Goal: Task Accomplishment & Management: Manage account settings

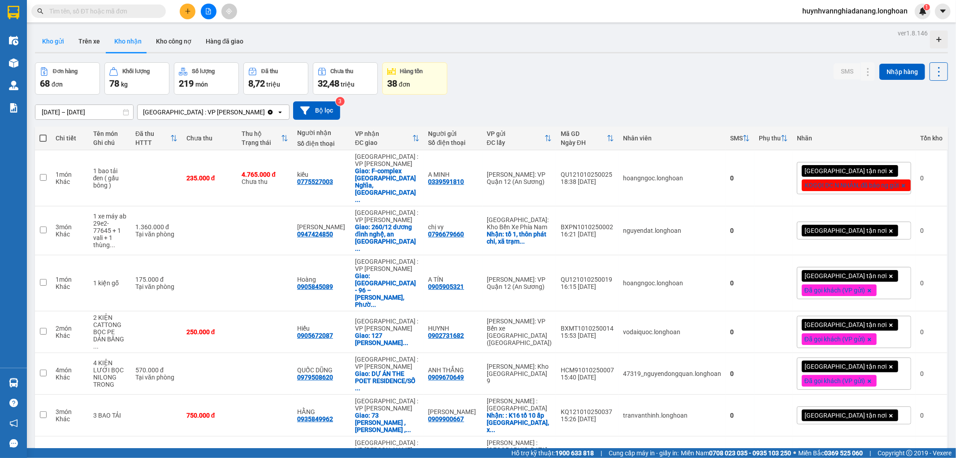
click at [49, 40] on button "Kho gửi" at bounding box center [53, 41] width 36 height 22
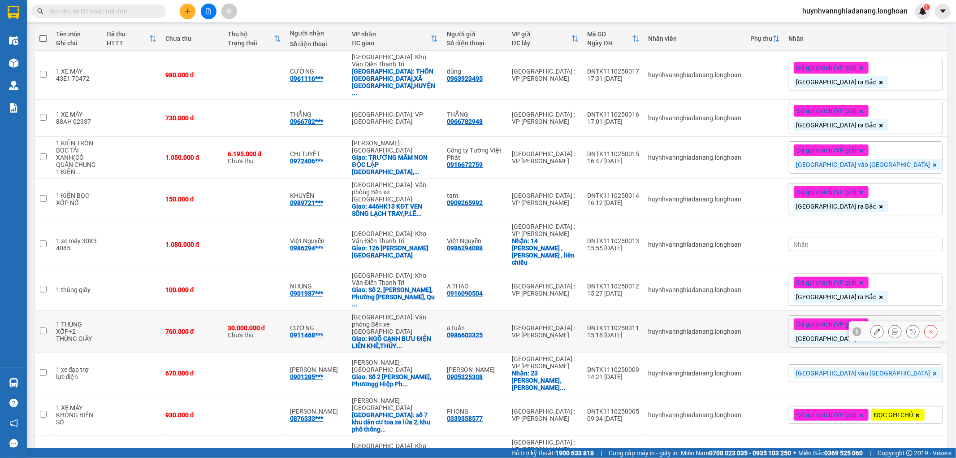
scroll to position [125, 0]
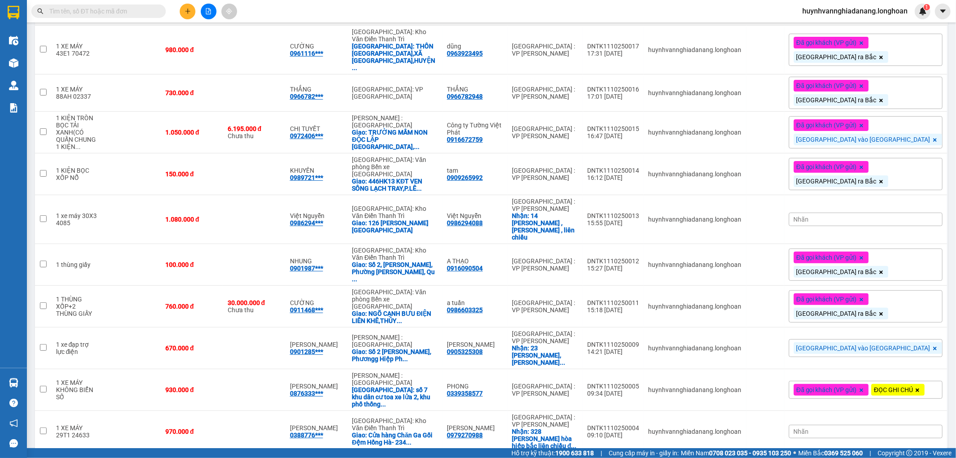
click at [908, 457] on div "10 / trang" at bounding box center [911, 466] width 28 height 9
click at [913, 407] on span "100 / trang" at bounding box center [906, 406] width 32 height 9
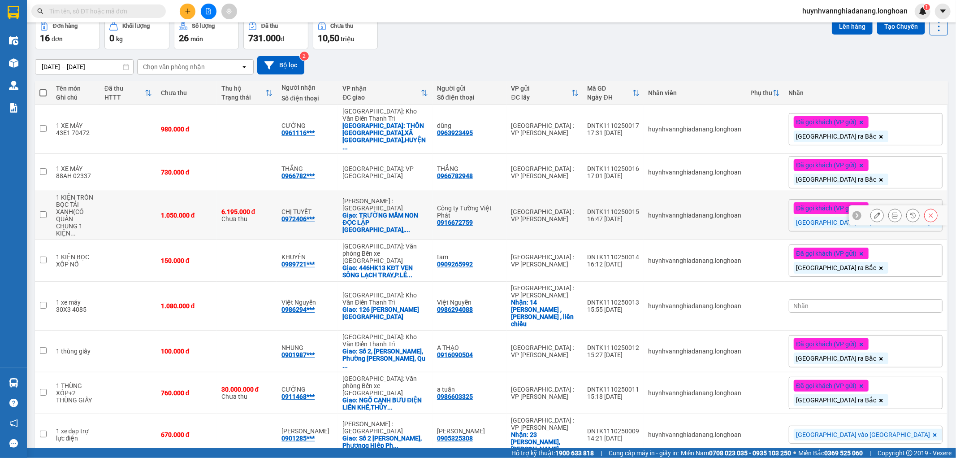
scroll to position [0, 0]
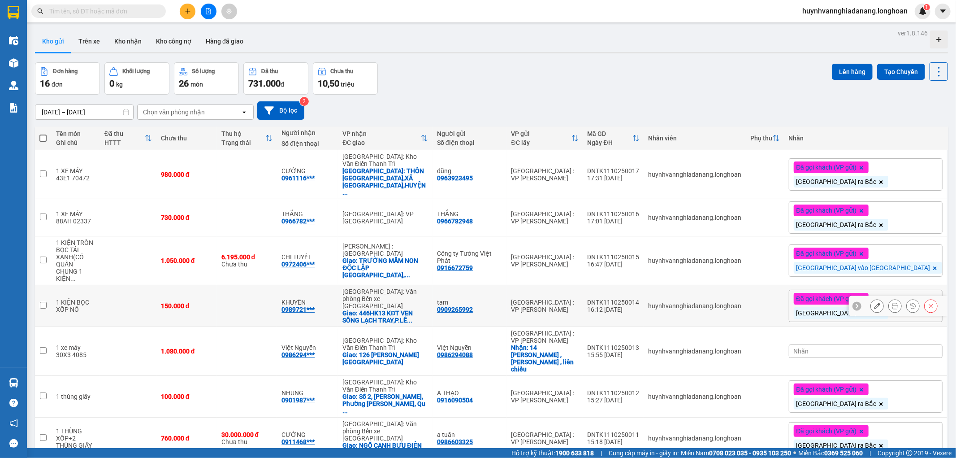
click at [41, 302] on input "checkbox" at bounding box center [43, 305] width 7 height 7
checkbox input "true"
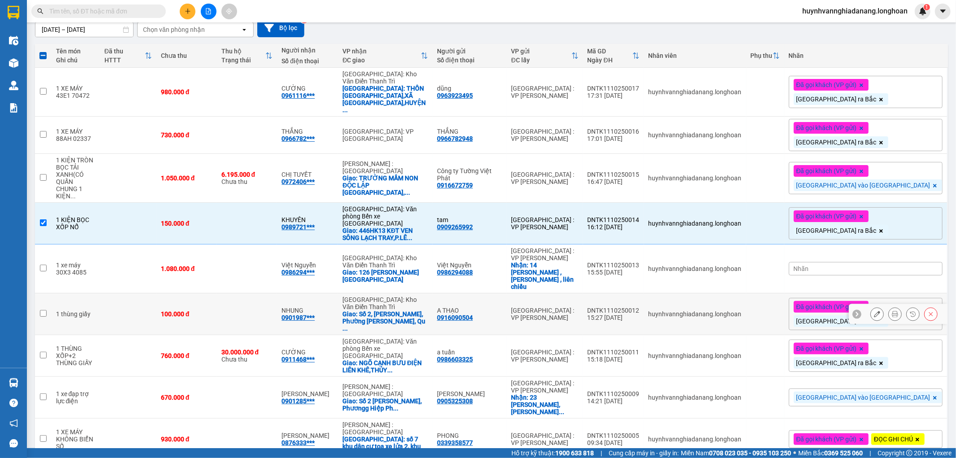
scroll to position [100, 0]
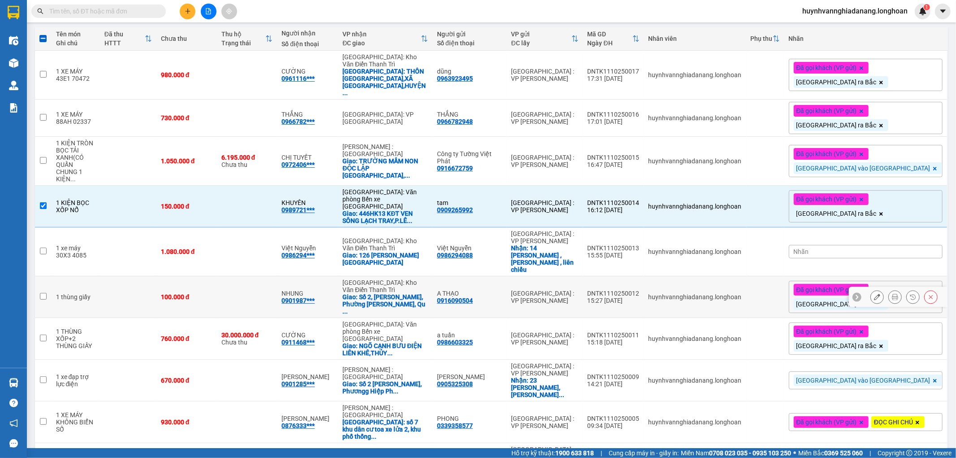
click at [40, 293] on input "checkbox" at bounding box center [43, 296] width 7 height 7
checkbox input "true"
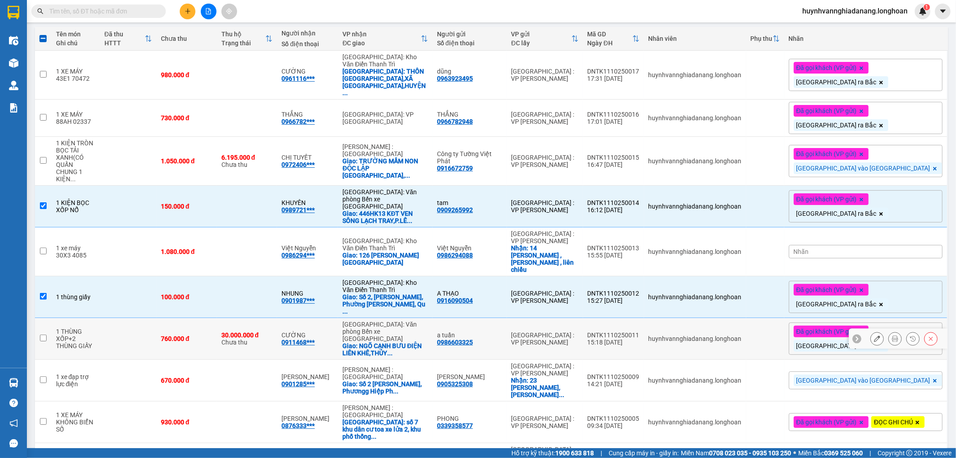
click at [42, 318] on td at bounding box center [43, 339] width 17 height 42
checkbox input "true"
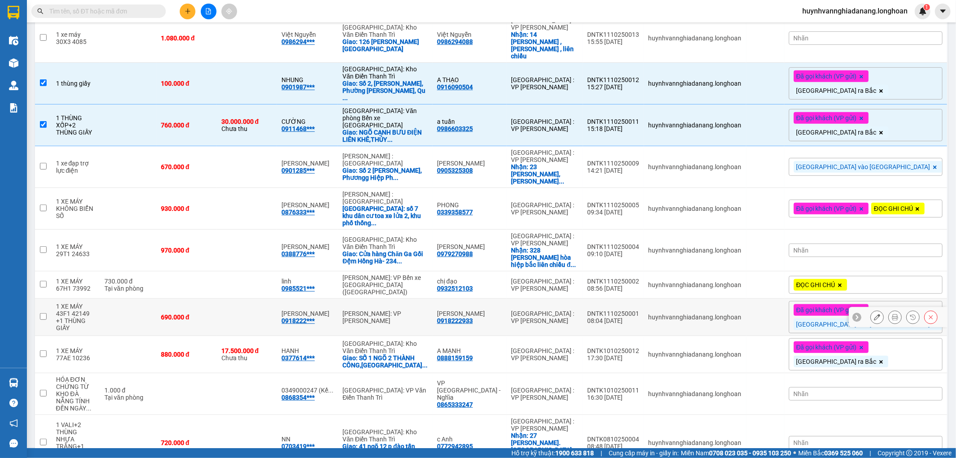
scroll to position [319, 0]
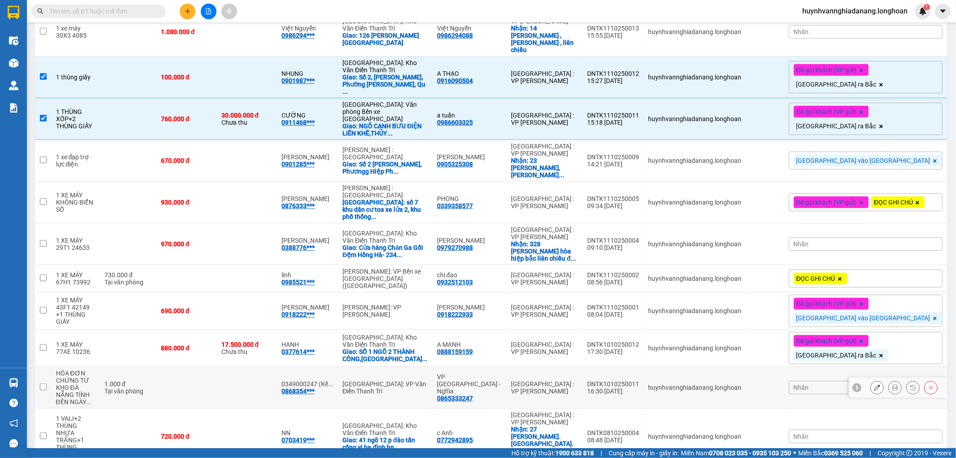
click at [43, 383] on input "checkbox" at bounding box center [43, 386] width 7 height 7
checkbox input "true"
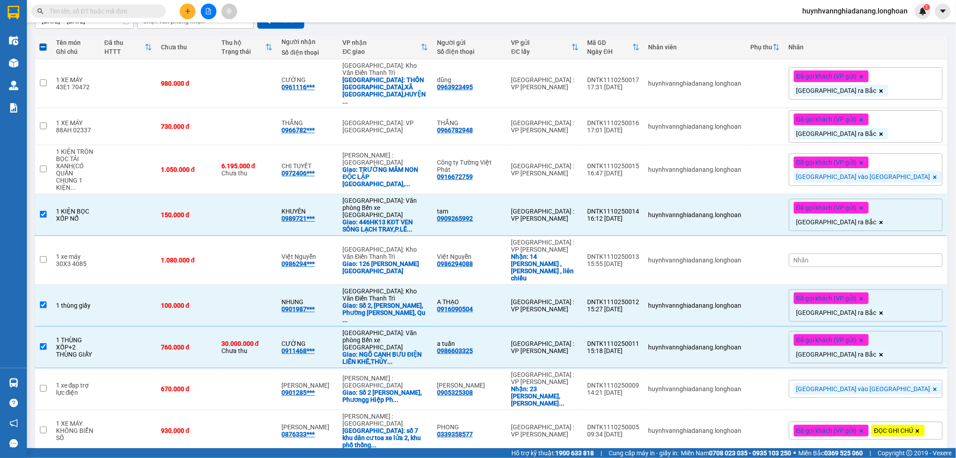
scroll to position [0, 0]
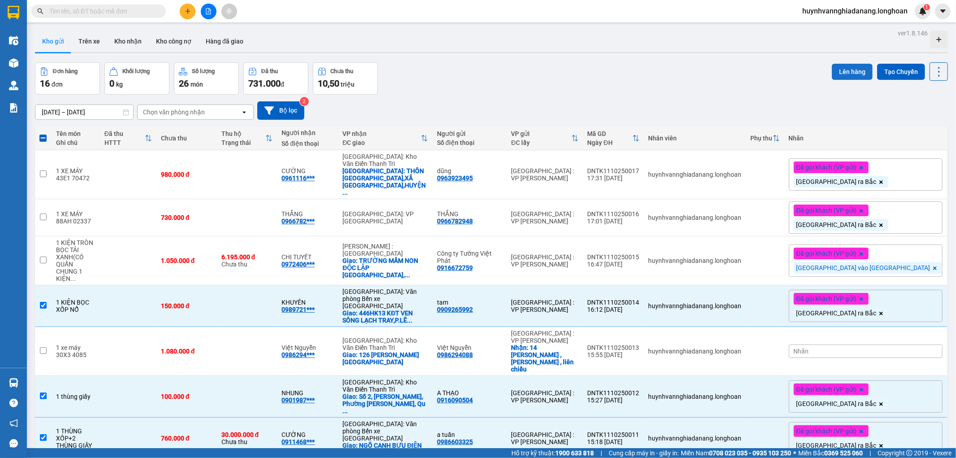
click at [848, 70] on button "Lên hàng" at bounding box center [852, 72] width 41 height 16
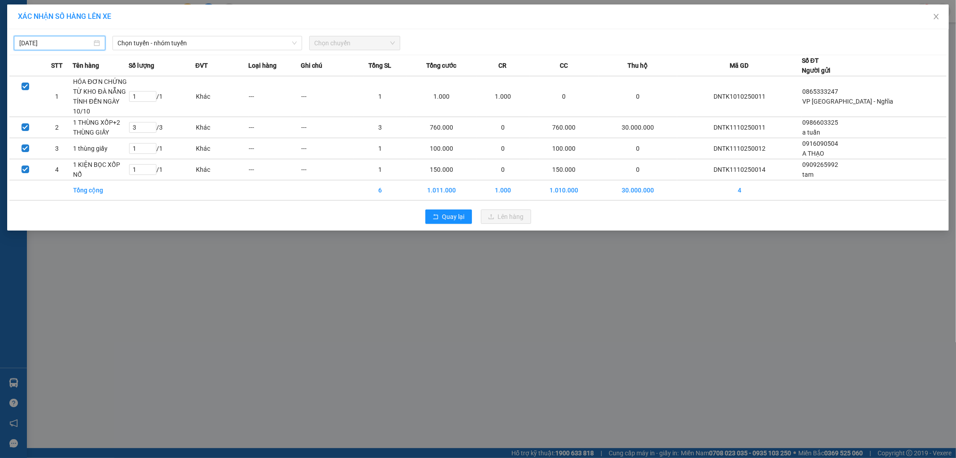
click at [87, 40] on input "[DATE]" at bounding box center [55, 43] width 73 height 10
click at [122, 113] on div "11" at bounding box center [124, 108] width 11 height 11
click at [74, 43] on input "[DATE]" at bounding box center [56, 44] width 72 height 10
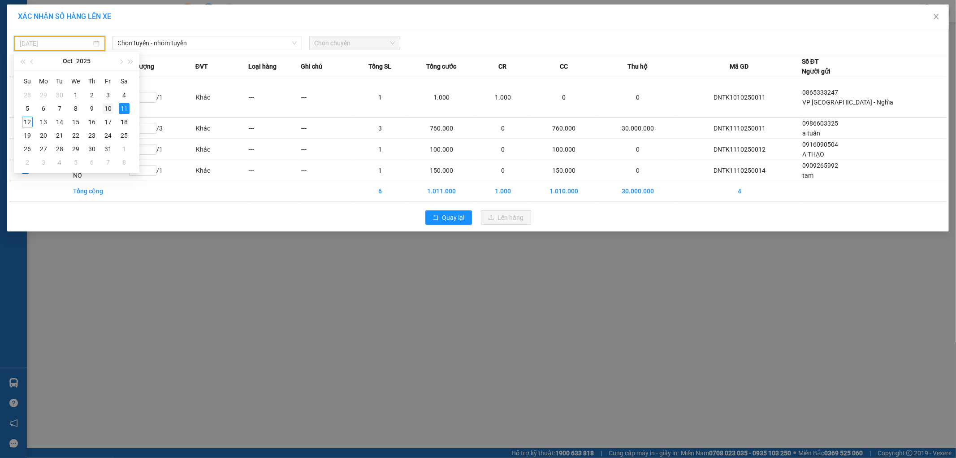
click at [105, 107] on div "10" at bounding box center [108, 108] width 11 height 11
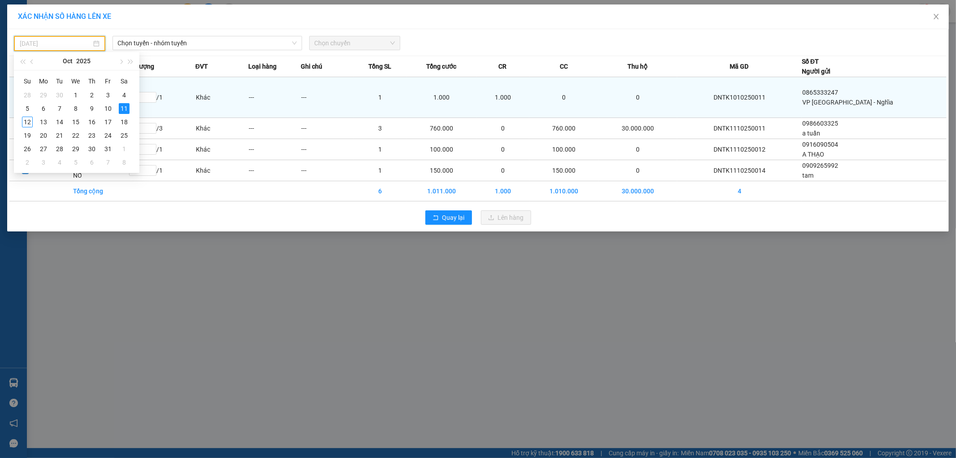
type input "[DATE]"
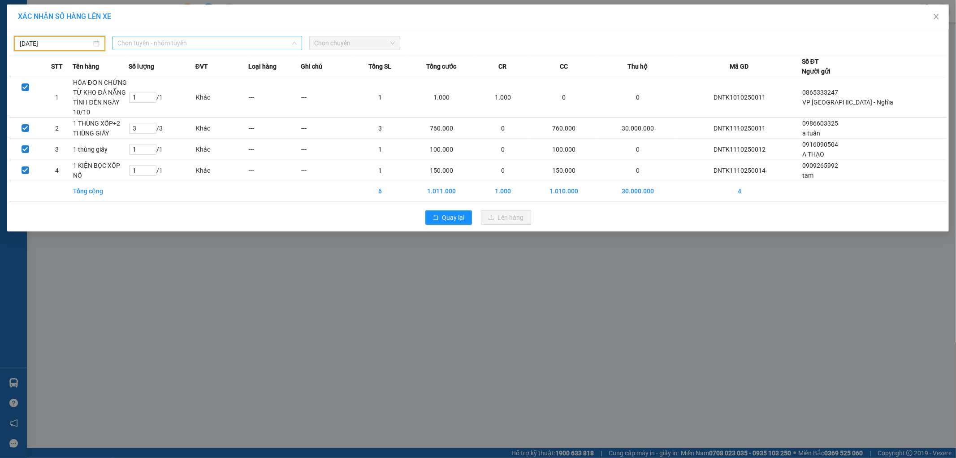
click at [179, 43] on span "Chọn tuyến - nhóm tuyến" at bounding box center [207, 42] width 179 height 13
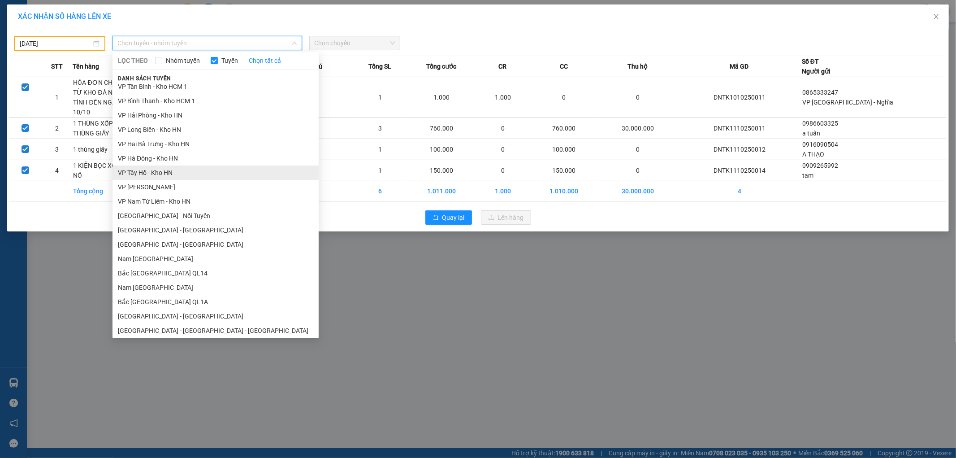
scroll to position [480, 0]
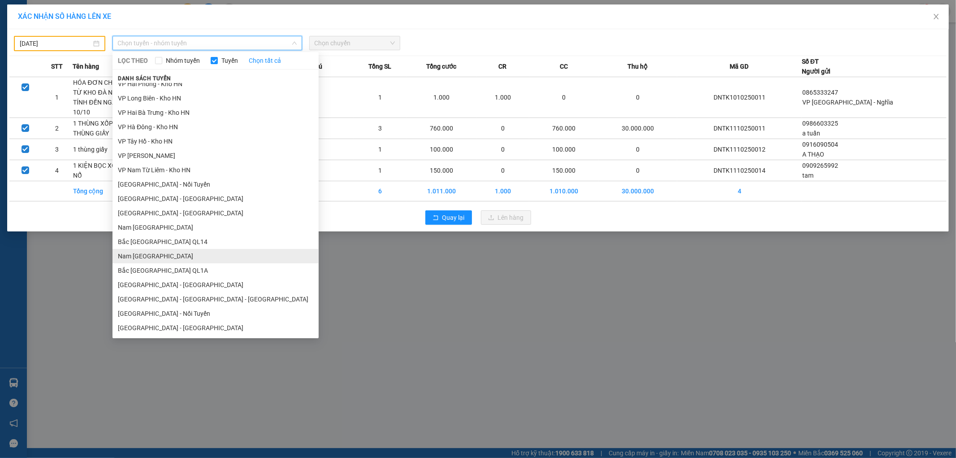
click at [147, 259] on li "Nam [GEOGRAPHIC_DATA]" at bounding box center [216, 256] width 206 height 14
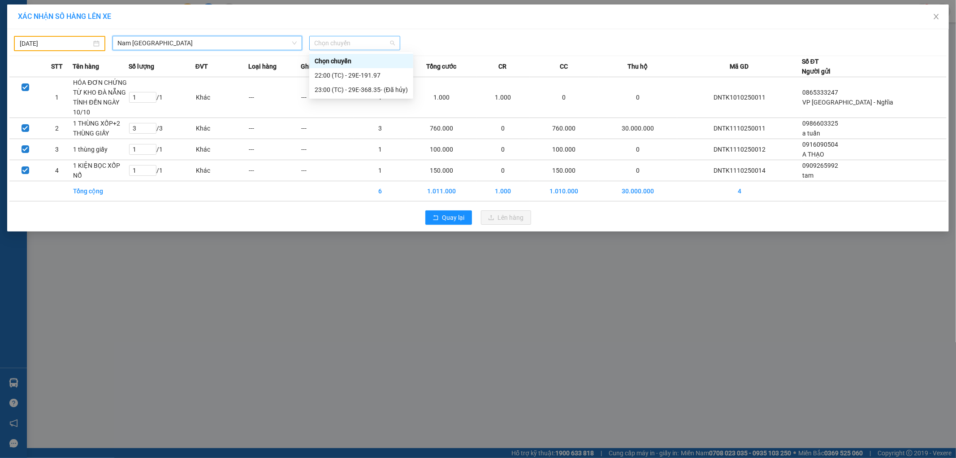
click at [369, 46] on span "Chọn chuyến" at bounding box center [355, 42] width 81 height 13
click at [361, 76] on div "22:00 (TC) - 29E-191.97" at bounding box center [361, 75] width 93 height 10
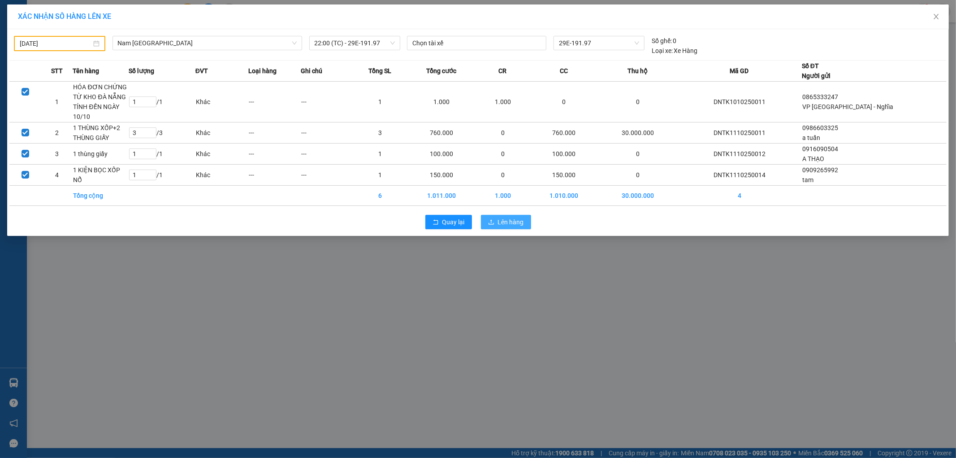
click at [517, 221] on span "Lên hàng" at bounding box center [511, 222] width 26 height 10
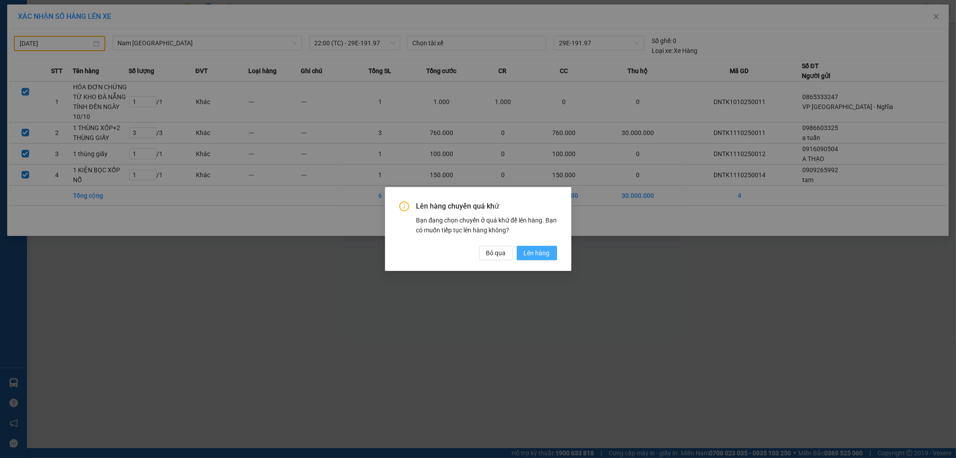
click at [527, 248] on span "Lên hàng" at bounding box center [537, 253] width 26 height 10
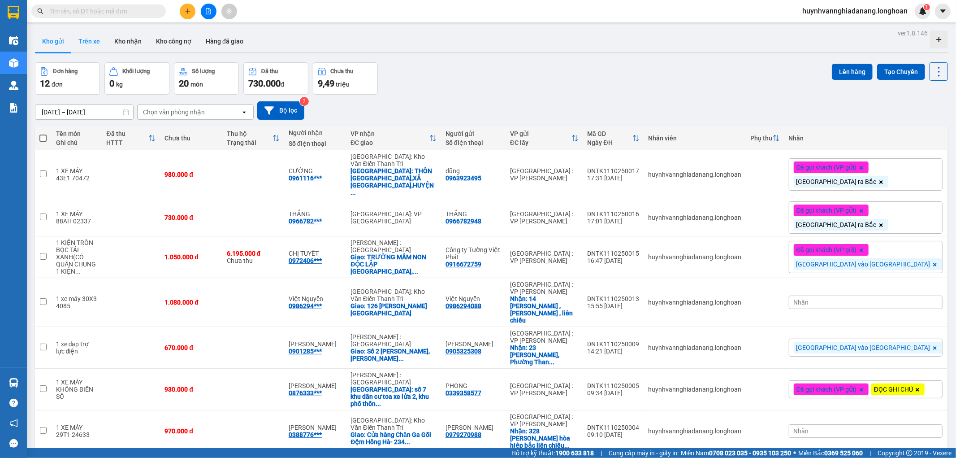
click at [87, 37] on button "Trên xe" at bounding box center [89, 41] width 36 height 22
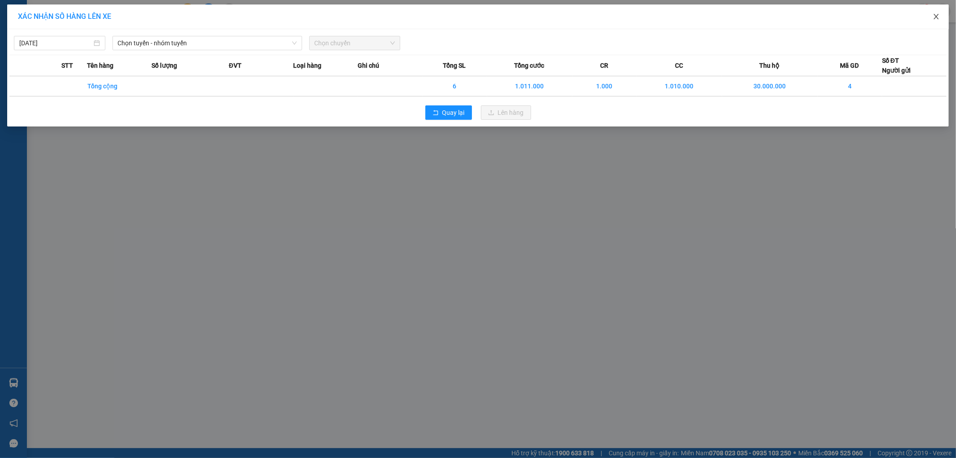
click at [934, 15] on icon "close" at bounding box center [936, 16] width 7 height 7
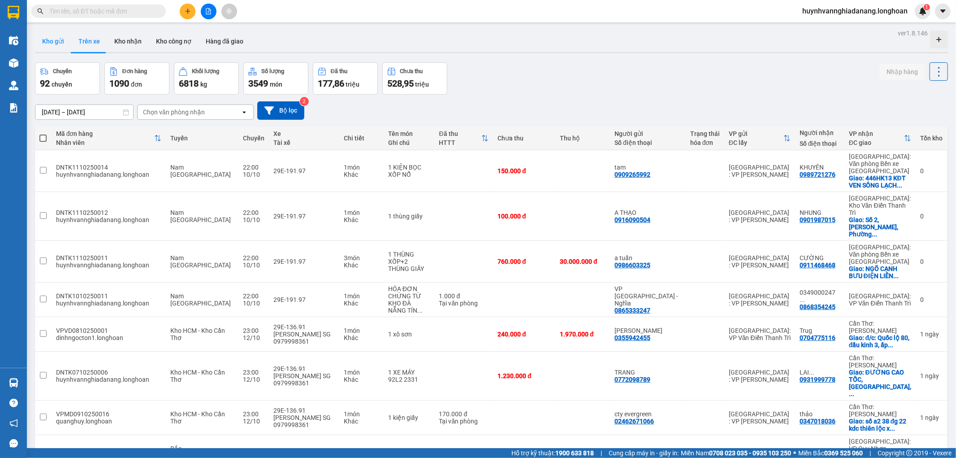
click at [55, 47] on button "Kho gửi" at bounding box center [53, 41] width 36 height 22
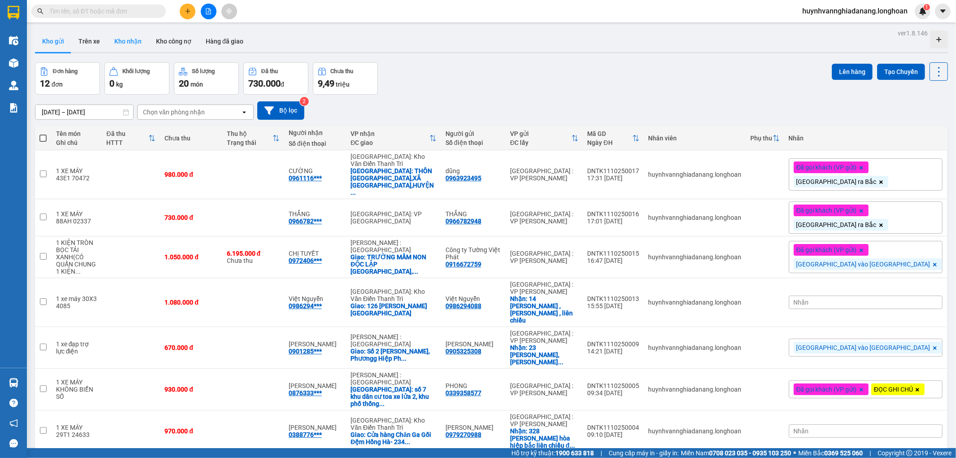
click at [135, 40] on button "Kho nhận" at bounding box center [128, 41] width 42 height 22
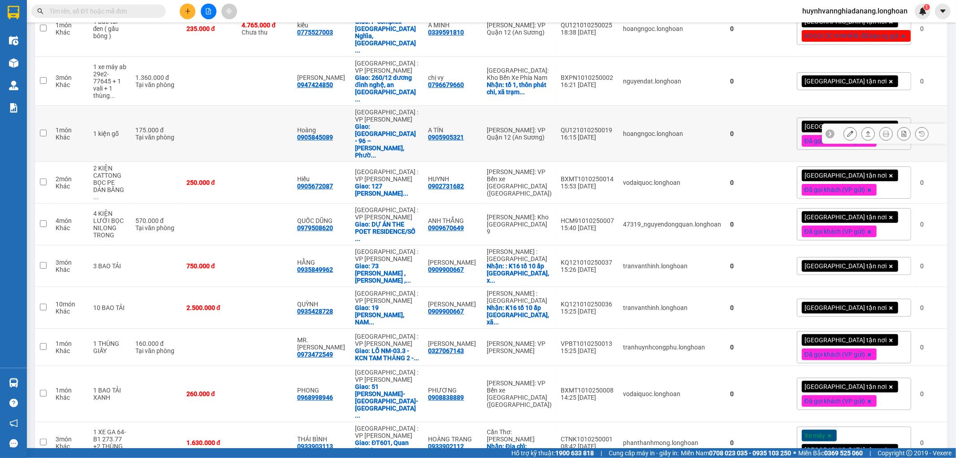
scroll to position [150, 0]
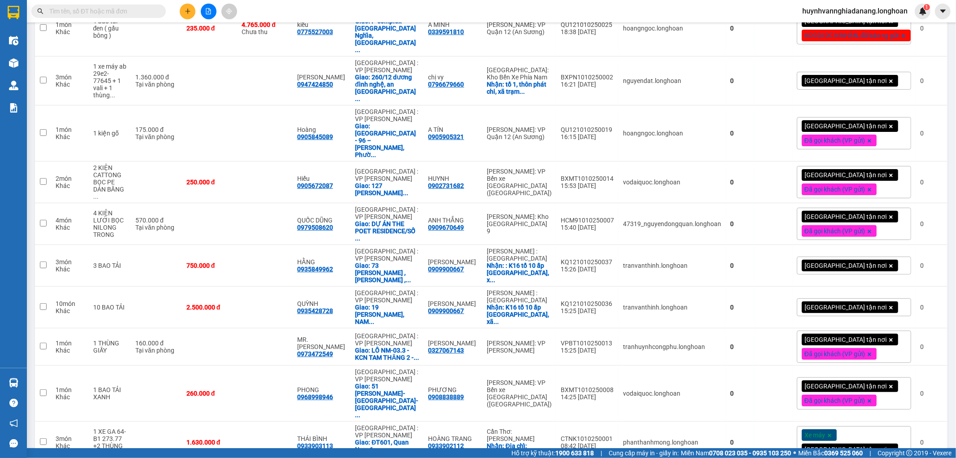
click at [921, 406] on span "100 / trang" at bounding box center [906, 405] width 32 height 9
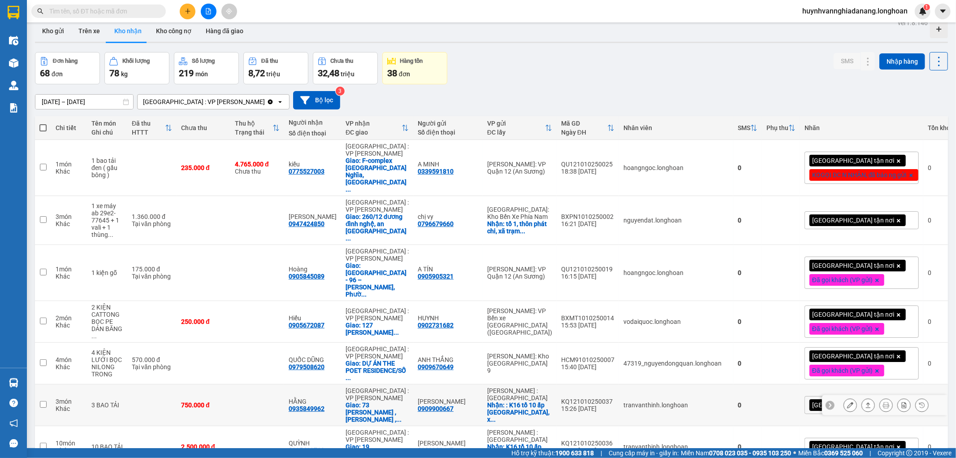
scroll to position [0, 0]
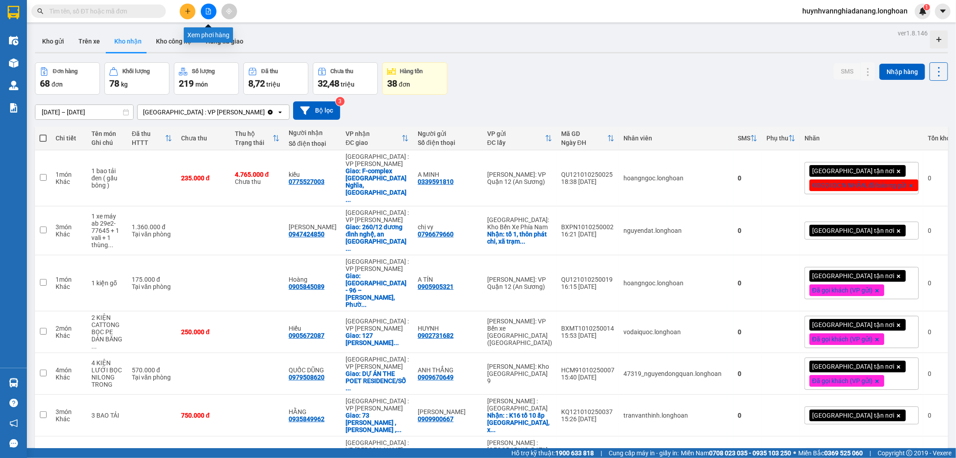
click at [205, 12] on icon "file-add" at bounding box center [208, 11] width 6 height 6
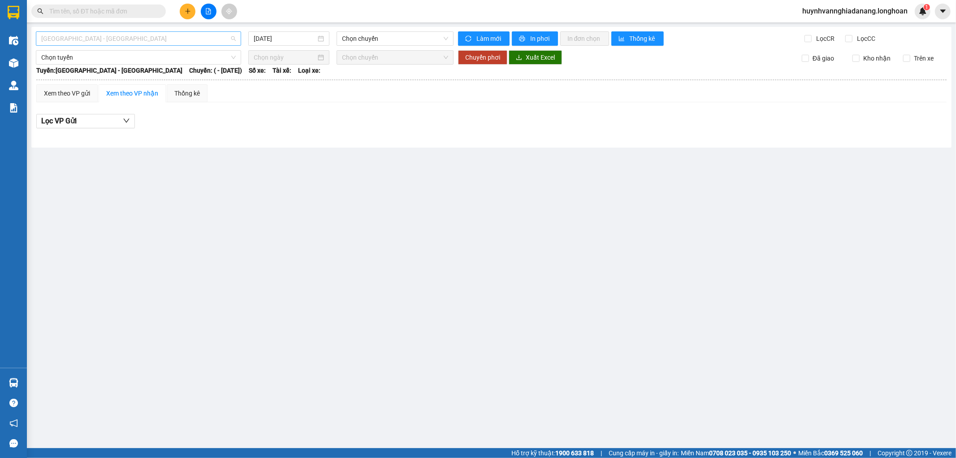
click at [190, 41] on span "[GEOGRAPHIC_DATA] - [GEOGRAPHIC_DATA]" at bounding box center [138, 38] width 195 height 13
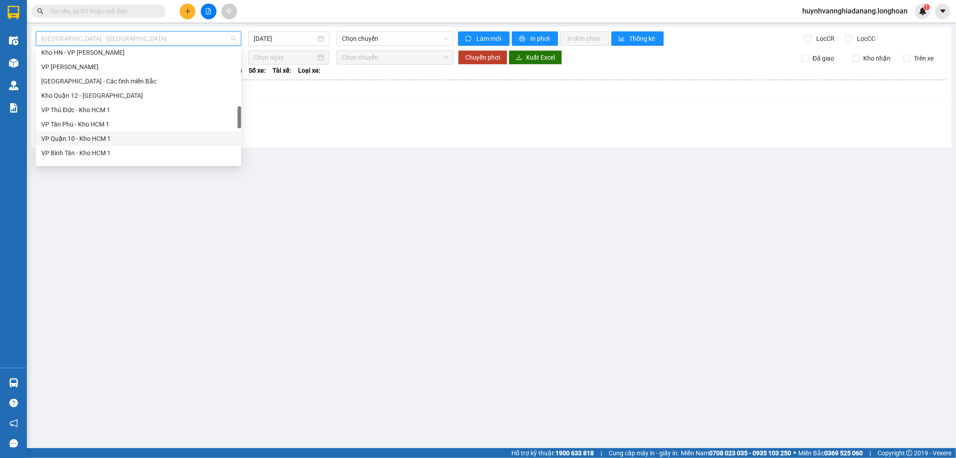
scroll to position [631, 0]
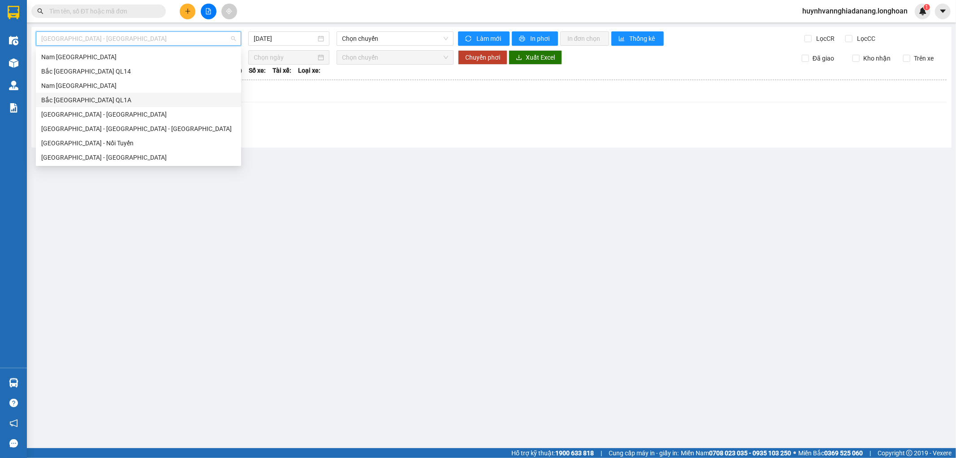
click at [101, 101] on div "Bắc [GEOGRAPHIC_DATA] QL1A" at bounding box center [138, 100] width 195 height 10
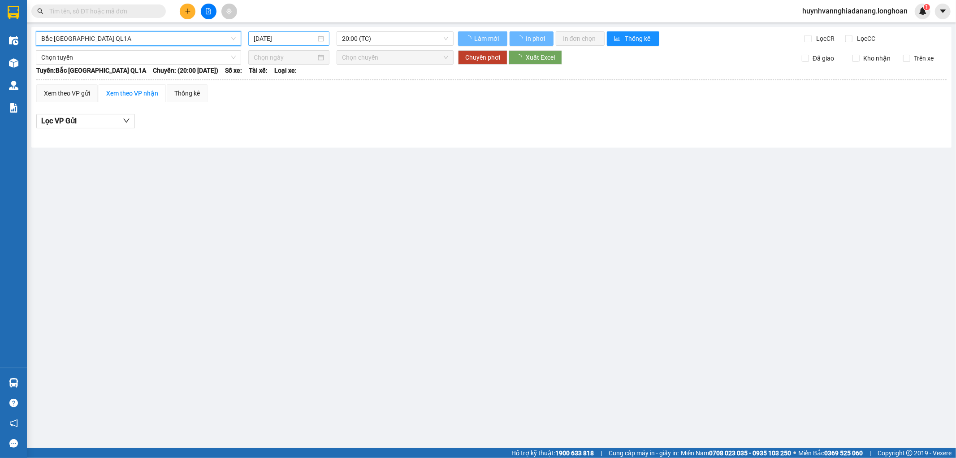
click at [266, 35] on input "[DATE]" at bounding box center [285, 39] width 62 height 10
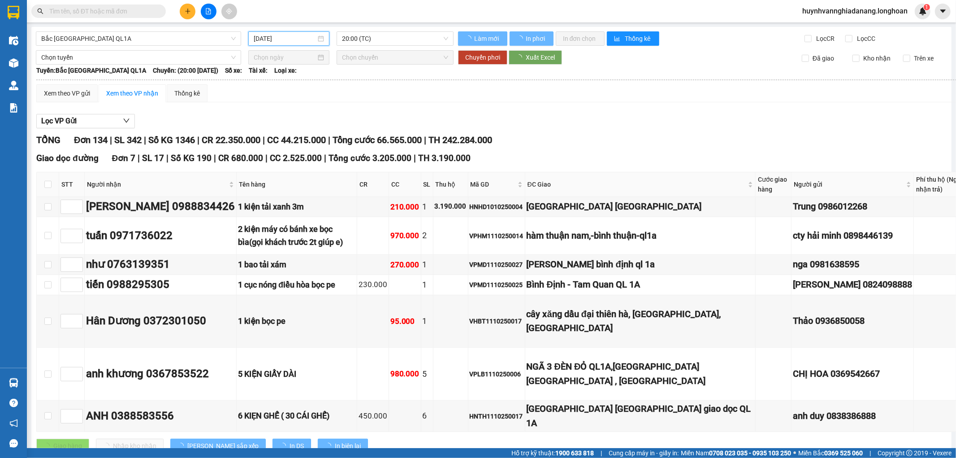
click at [308, 43] on input "[DATE]" at bounding box center [285, 39] width 62 height 10
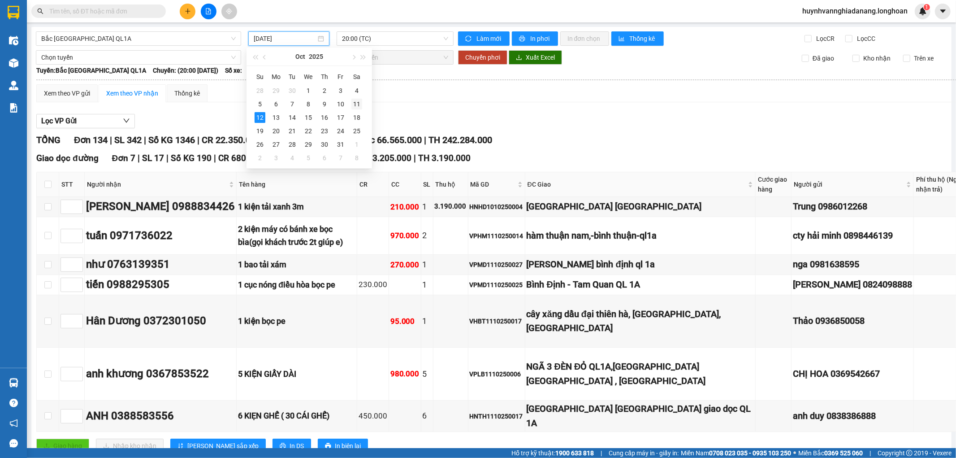
click at [359, 105] on div "11" at bounding box center [357, 104] width 11 height 11
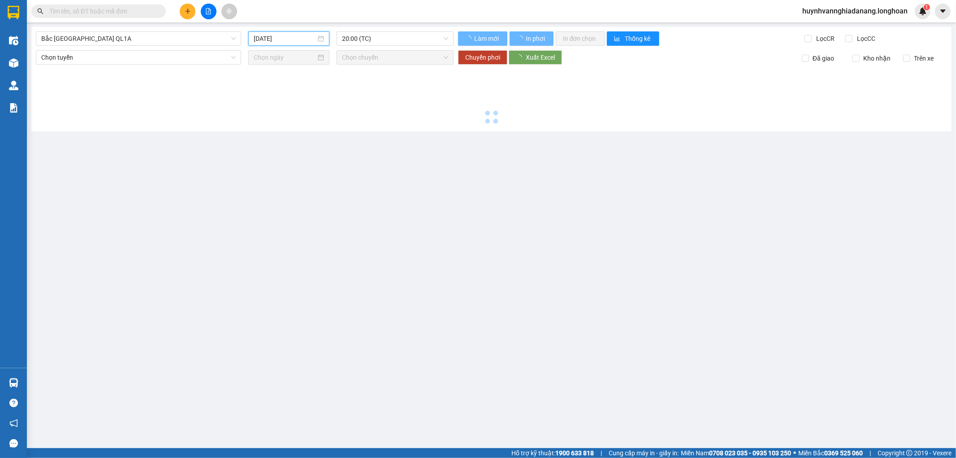
type input "[DATE]"
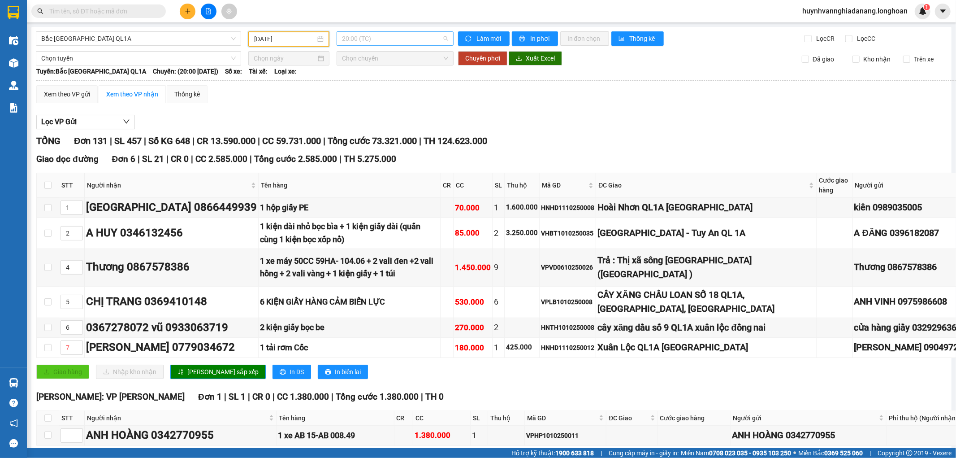
click at [404, 40] on span "20:00 (TC)" at bounding box center [395, 38] width 106 height 13
click at [413, 40] on span "20:00 (TC)" at bounding box center [395, 38] width 106 height 13
click at [387, 40] on span "20:00 (TC)" at bounding box center [395, 38] width 106 height 13
click at [371, 83] on div "23:00 (TC)" at bounding box center [375, 85] width 70 height 10
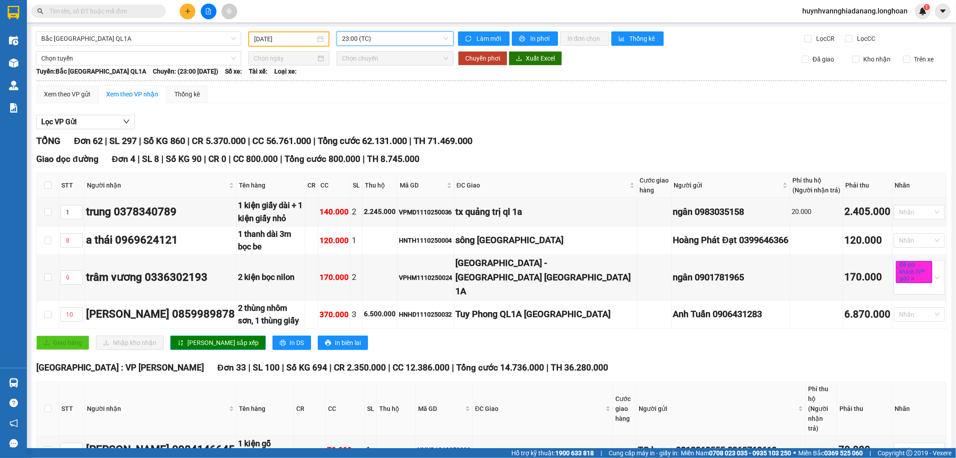
click at [387, 42] on span "23:00 (TC)" at bounding box center [395, 38] width 106 height 13
click at [375, 73] on div "20:00 (TC)" at bounding box center [375, 71] width 70 height 10
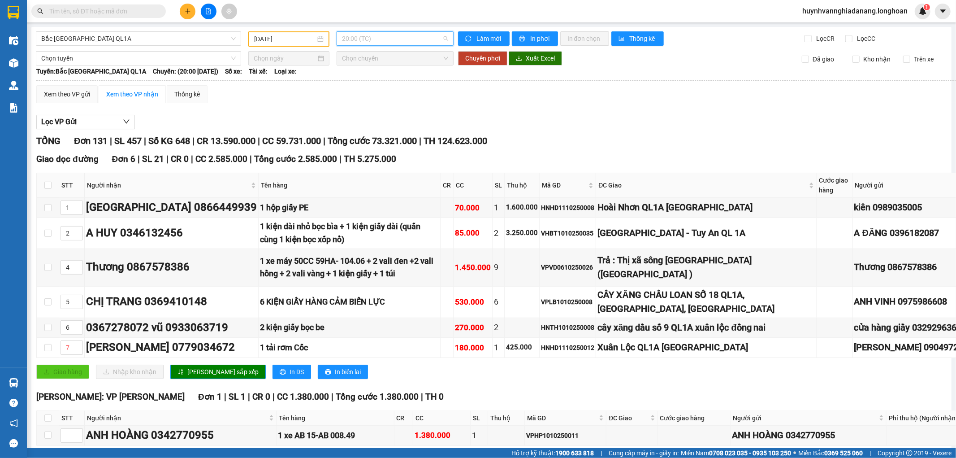
click at [402, 41] on span "20:00 (TC)" at bounding box center [395, 38] width 106 height 13
click at [375, 83] on div "23:00 (TC)" at bounding box center [375, 85] width 70 height 10
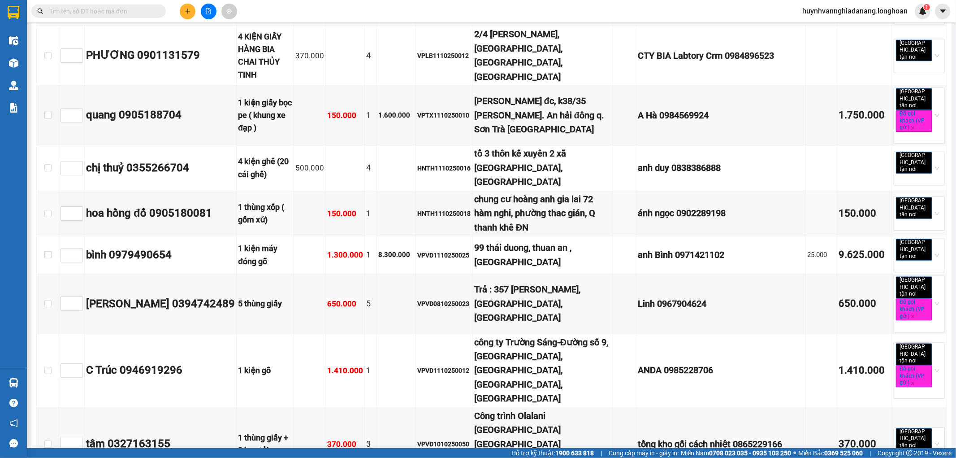
scroll to position [1644, 0]
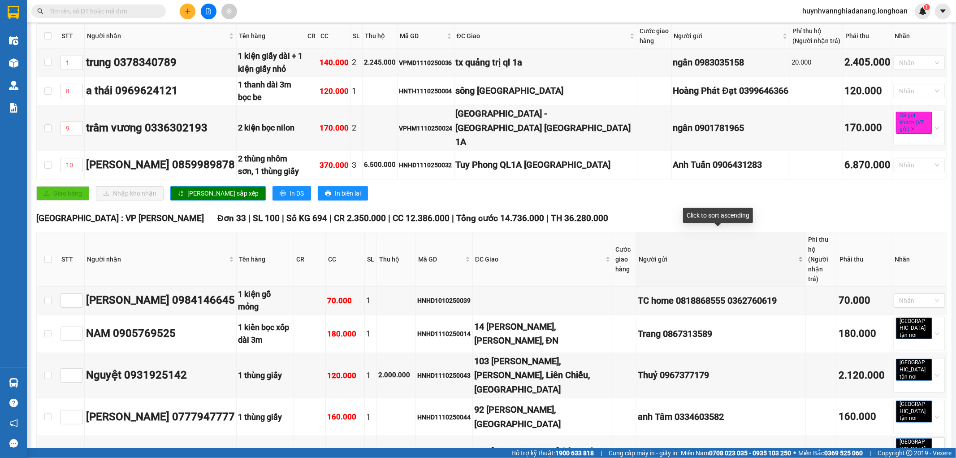
scroll to position [0, 0]
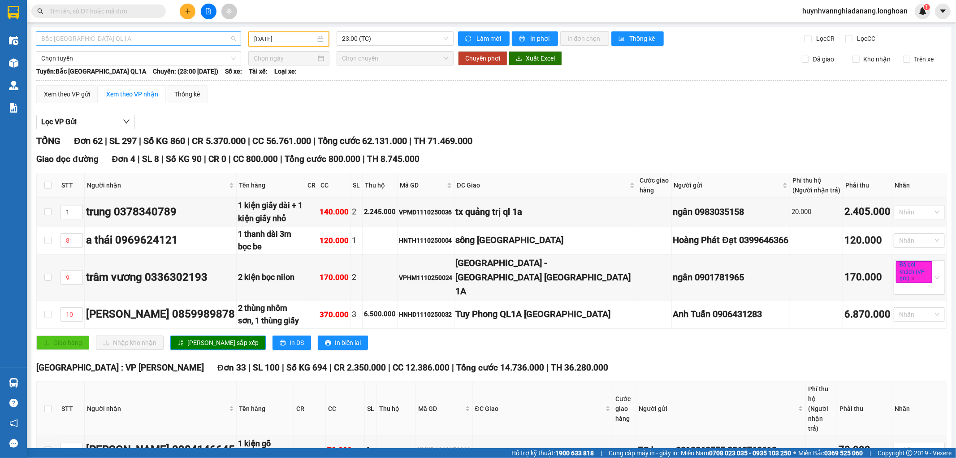
click at [211, 38] on span "Bắc [GEOGRAPHIC_DATA] QL1A" at bounding box center [138, 38] width 195 height 13
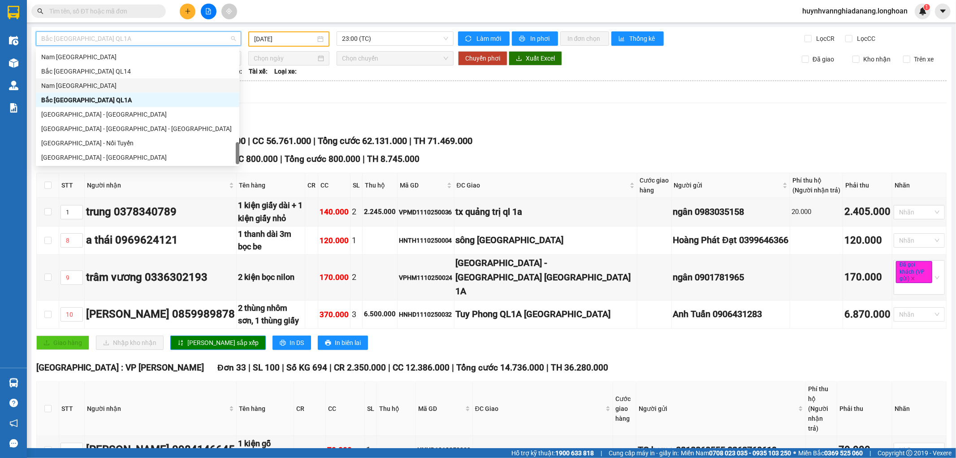
click at [84, 87] on div "Nam [GEOGRAPHIC_DATA]" at bounding box center [137, 86] width 193 height 10
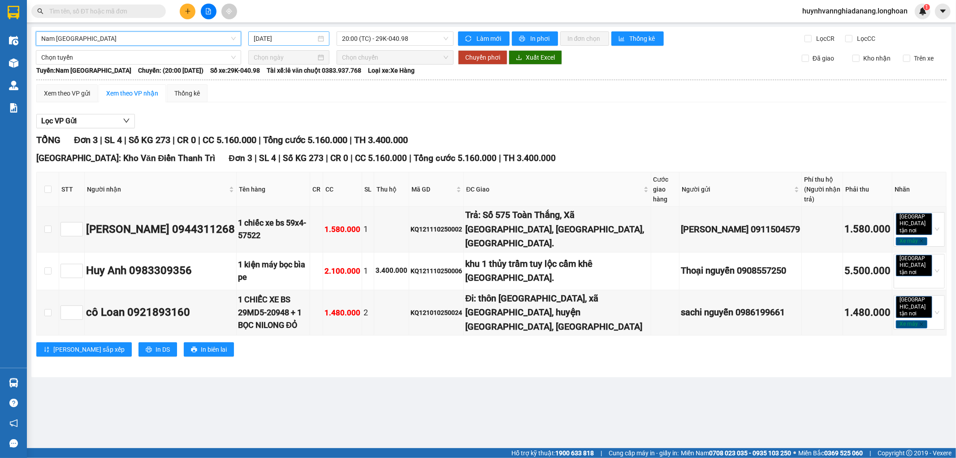
click at [295, 43] on div "[DATE]" at bounding box center [288, 38] width 81 height 14
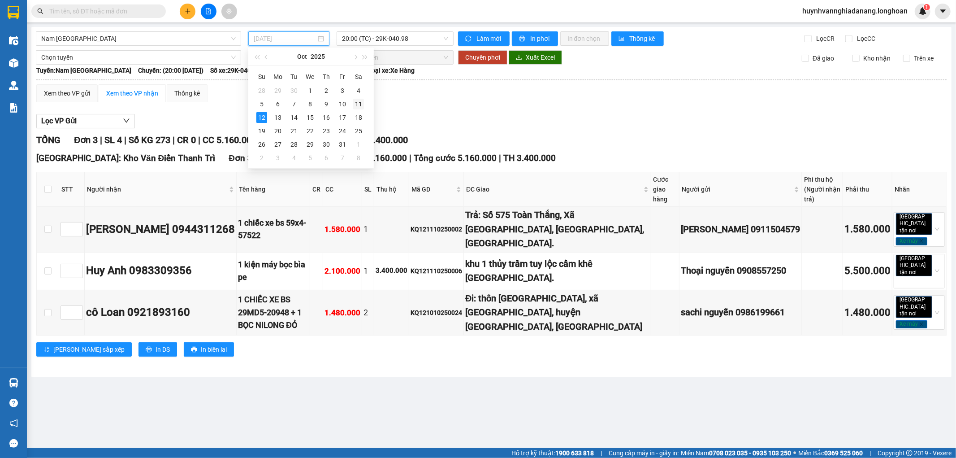
click at [360, 106] on div "11" at bounding box center [358, 104] width 11 height 11
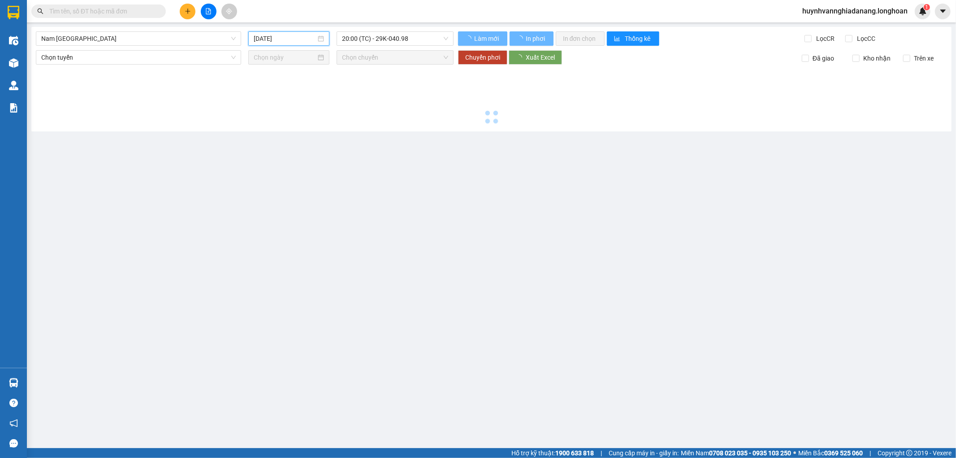
type input "[DATE]"
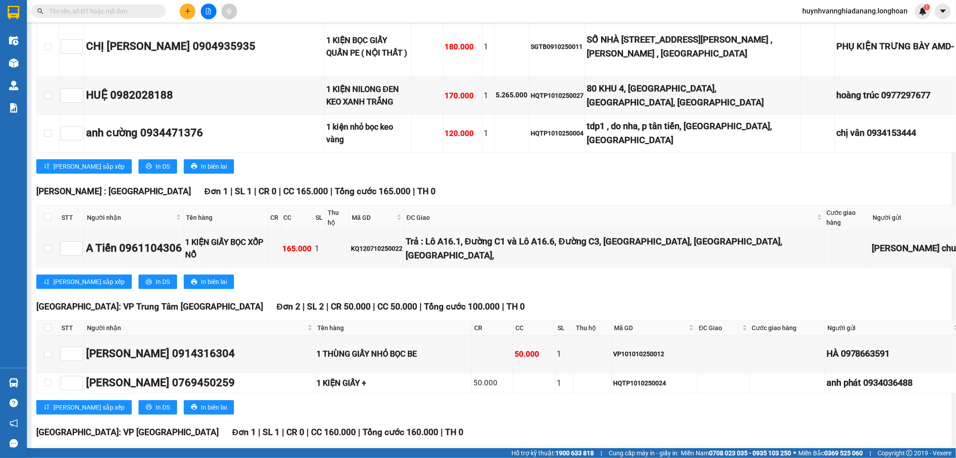
scroll to position [5330, 0]
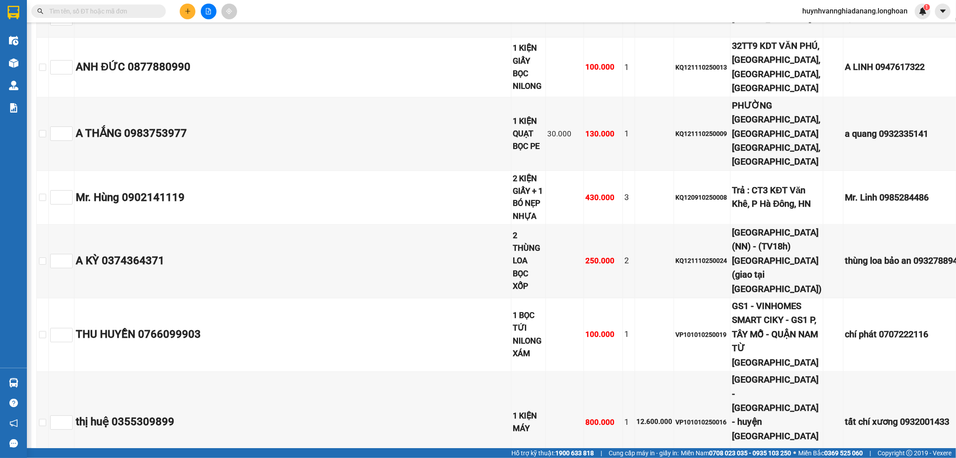
scroll to position [0, 0]
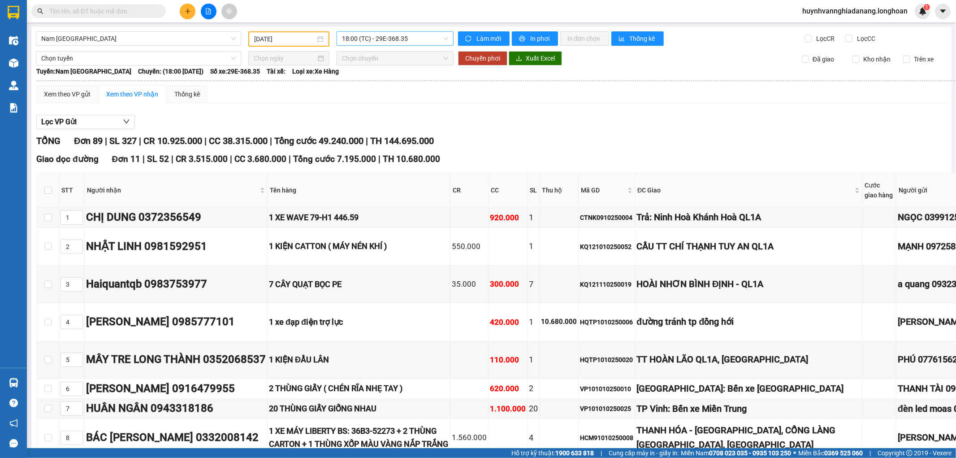
click at [370, 41] on span "18:00 (TC) - 29E-368.35" at bounding box center [395, 38] width 106 height 13
click at [361, 83] on div "20:00 (TC) - 29K-107.57" at bounding box center [375, 85] width 70 height 10
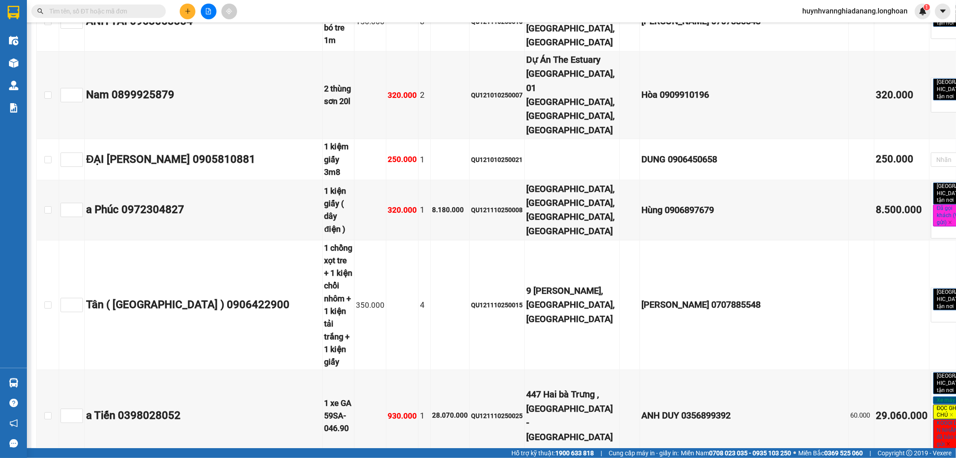
scroll to position [6327, 0]
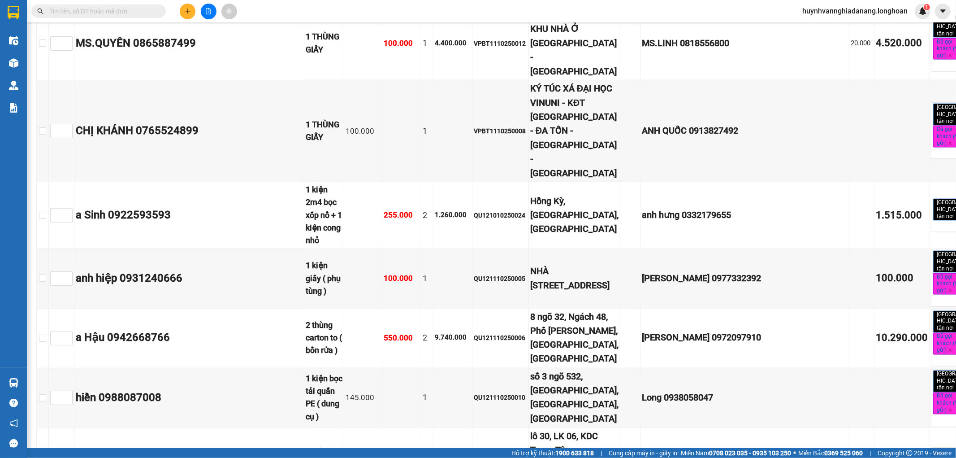
scroll to position [0, 0]
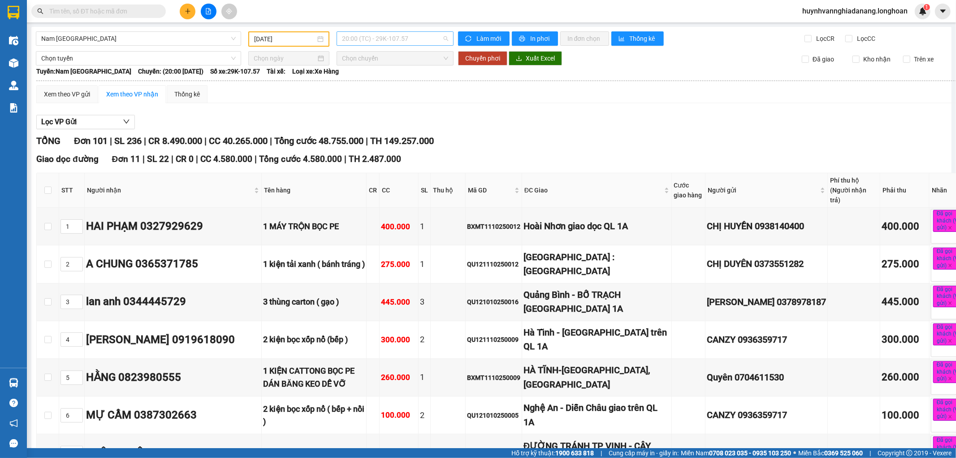
click at [356, 38] on span "20:00 (TC) - 29K-107.57" at bounding box center [395, 38] width 106 height 13
click at [368, 96] on div "22:00 (TC) - 29K-041.05" at bounding box center [375, 100] width 70 height 10
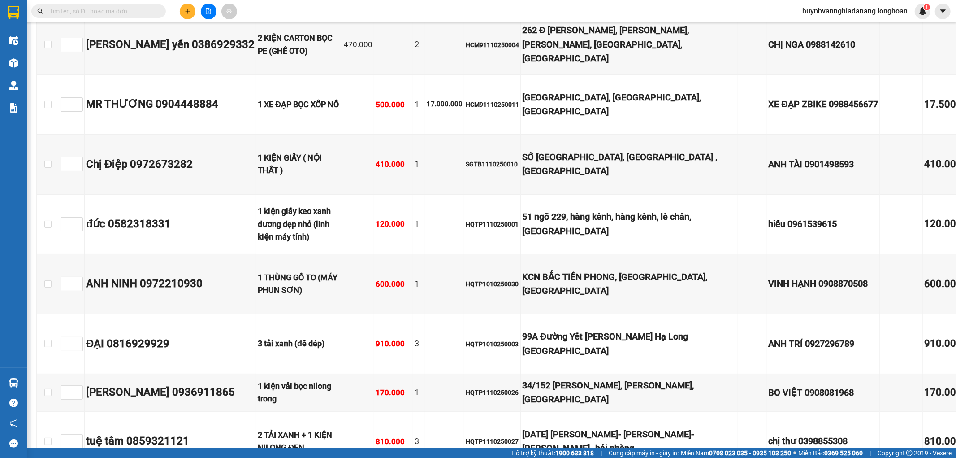
scroll to position [5779, 0]
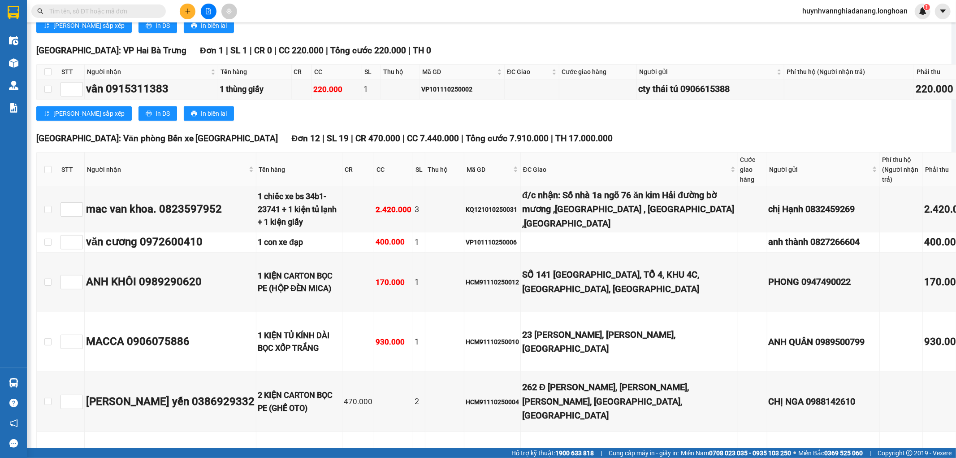
scroll to position [5131, 0]
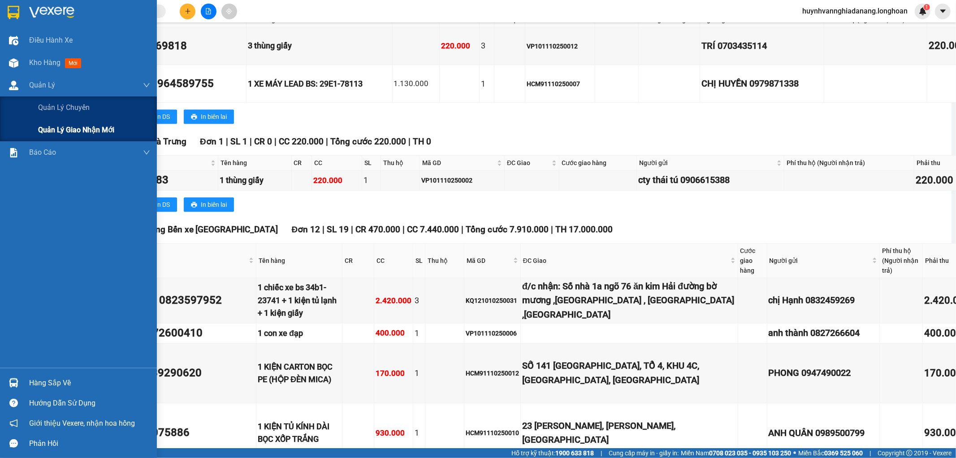
click at [91, 136] on div "Quản lý giao nhận mới" at bounding box center [94, 130] width 112 height 22
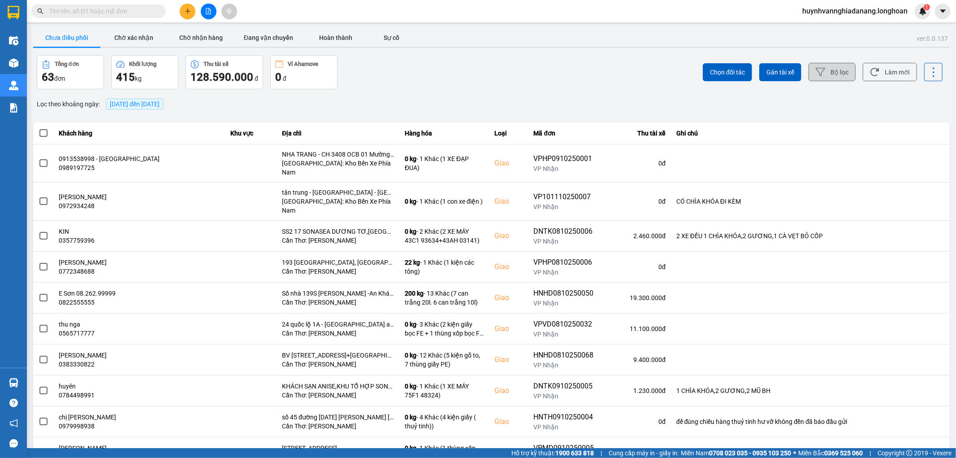
click at [816, 73] on icon at bounding box center [820, 72] width 9 height 8
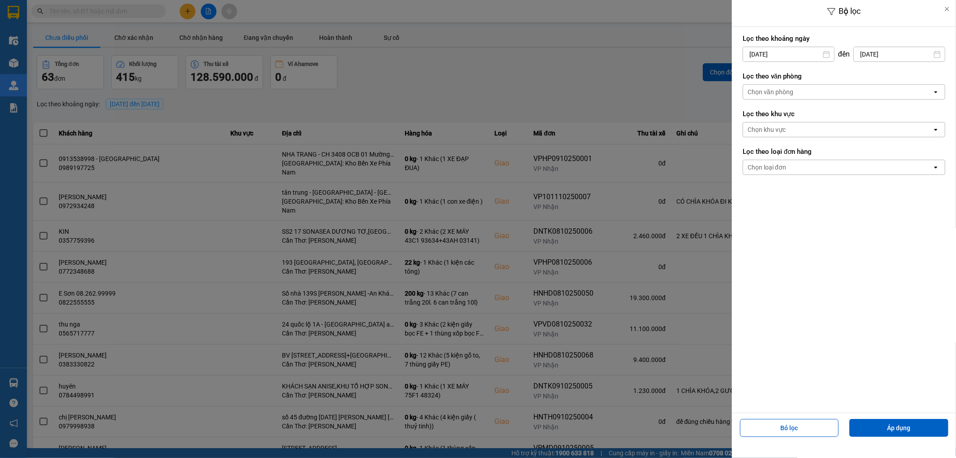
click at [794, 56] on input "[DATE]" at bounding box center [788, 54] width 91 height 14
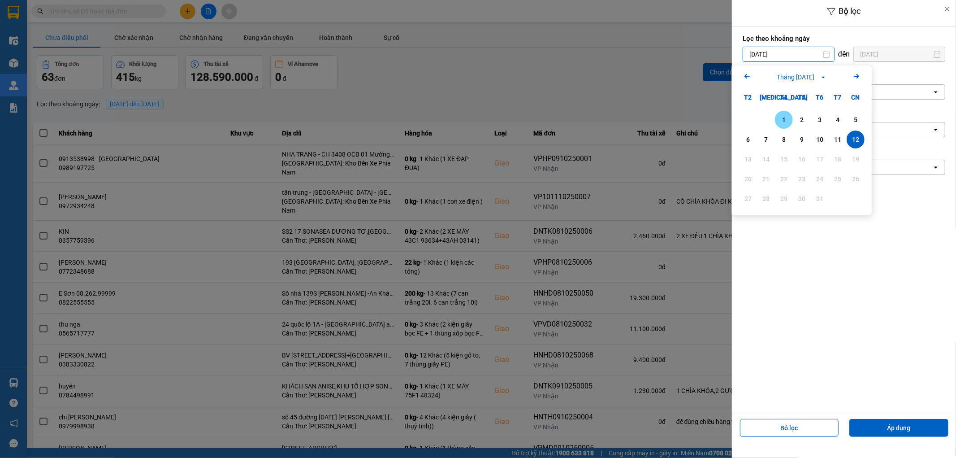
click at [786, 121] on div "1" at bounding box center [784, 119] width 13 height 11
type input "[DATE]"
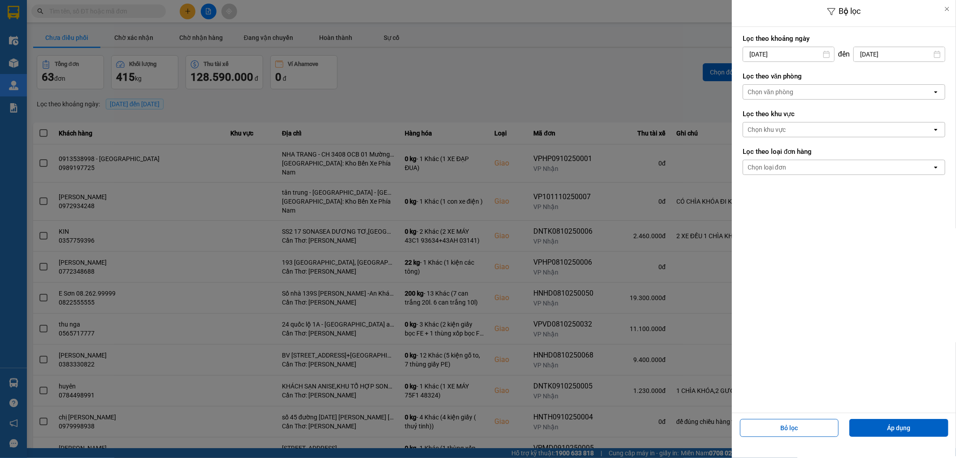
click at [799, 94] on div "Chọn văn phòng" at bounding box center [837, 92] width 189 height 14
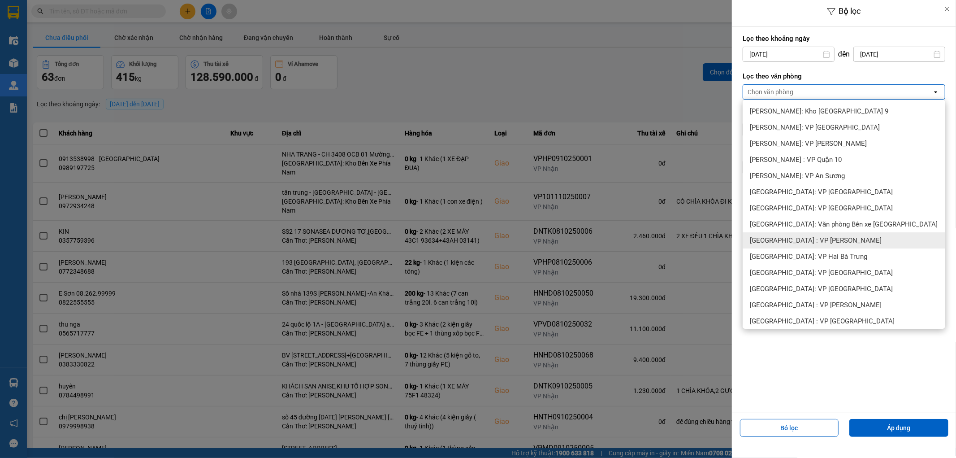
click at [776, 239] on span "[GEOGRAPHIC_DATA] : VP [PERSON_NAME]" at bounding box center [816, 240] width 132 height 9
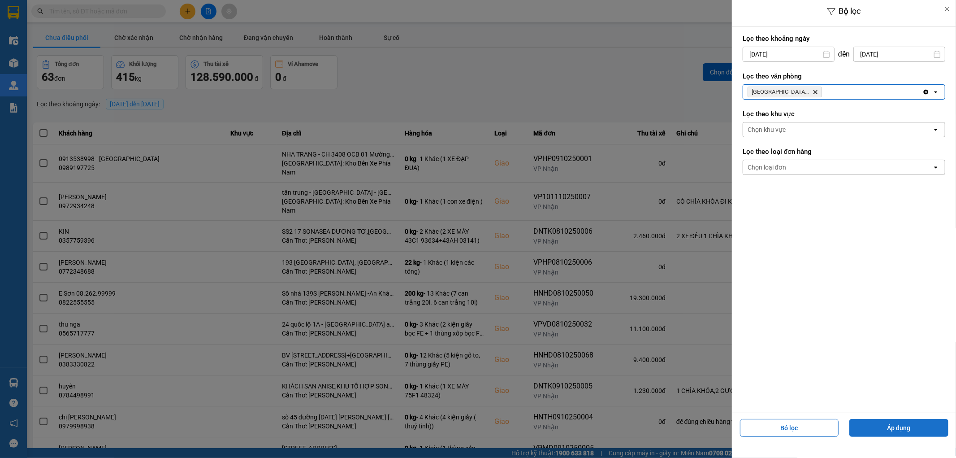
click at [876, 435] on button "Áp dụng" at bounding box center [899, 428] width 99 height 18
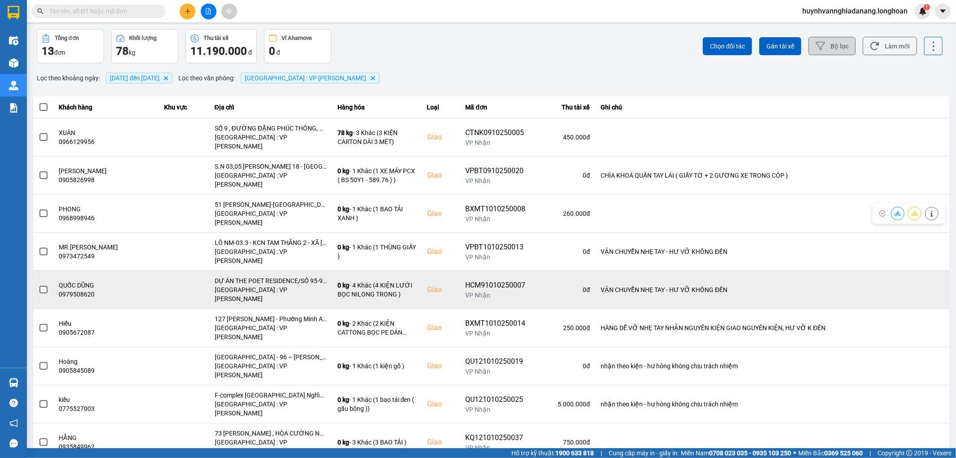
scroll to position [27, 0]
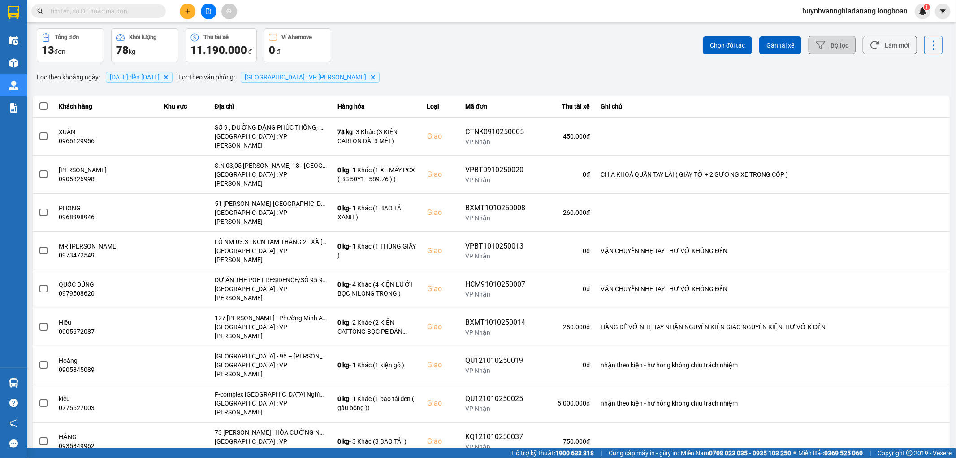
click at [913, 415] on div "100 / trang" at bounding box center [919, 415] width 33 height 9
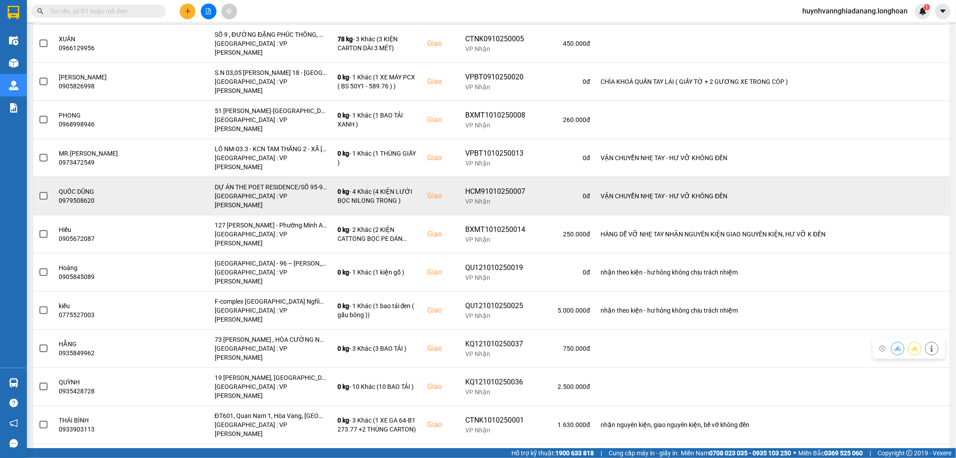
scroll to position [0, 0]
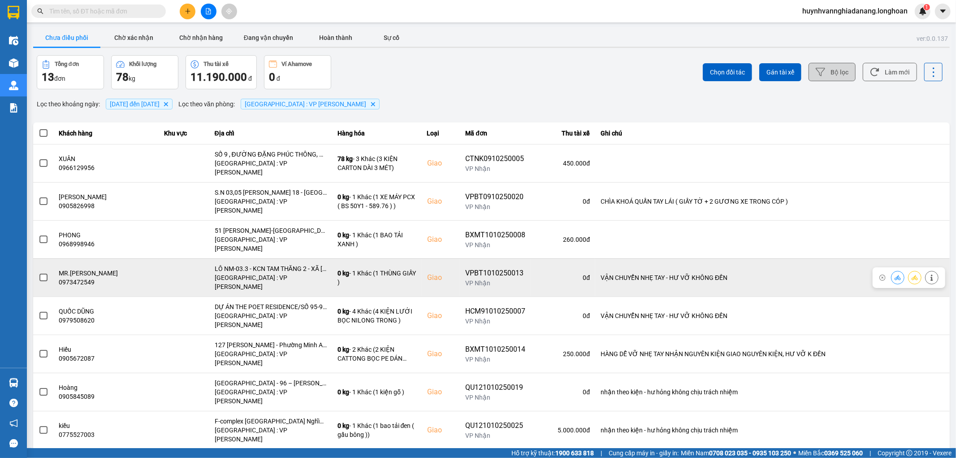
click at [39, 274] on span at bounding box center [43, 278] width 8 height 8
click at [39, 273] on input "checkbox" at bounding box center [39, 273] width 0 height 0
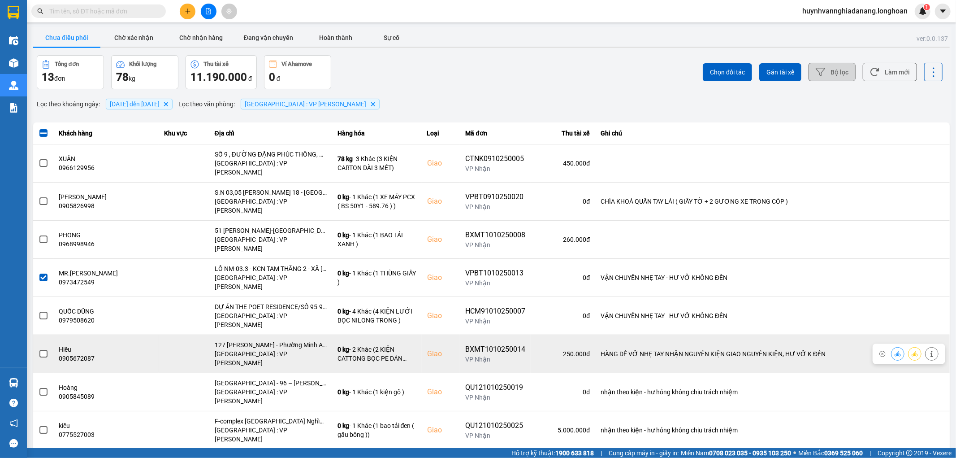
click at [41, 350] on span at bounding box center [43, 354] width 8 height 8
click at [39, 349] on input "checkbox" at bounding box center [39, 349] width 0 height 0
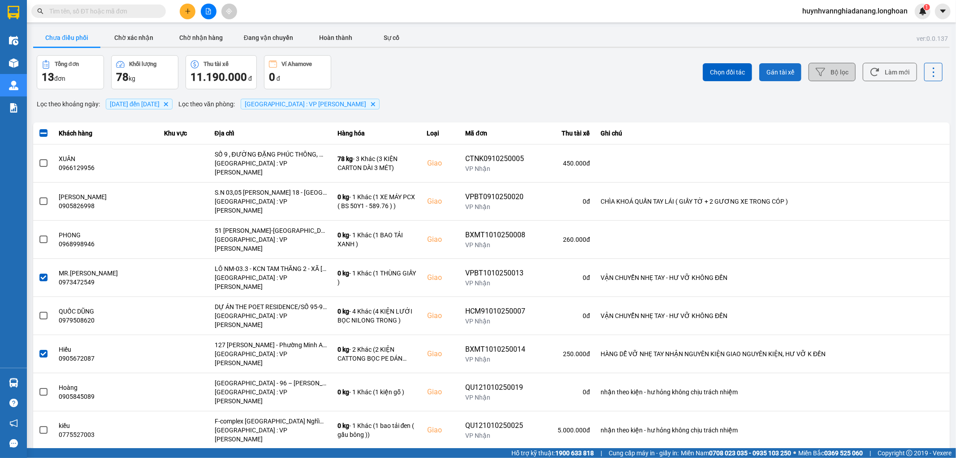
click at [775, 73] on span "Gán tài xế" at bounding box center [781, 72] width 28 height 9
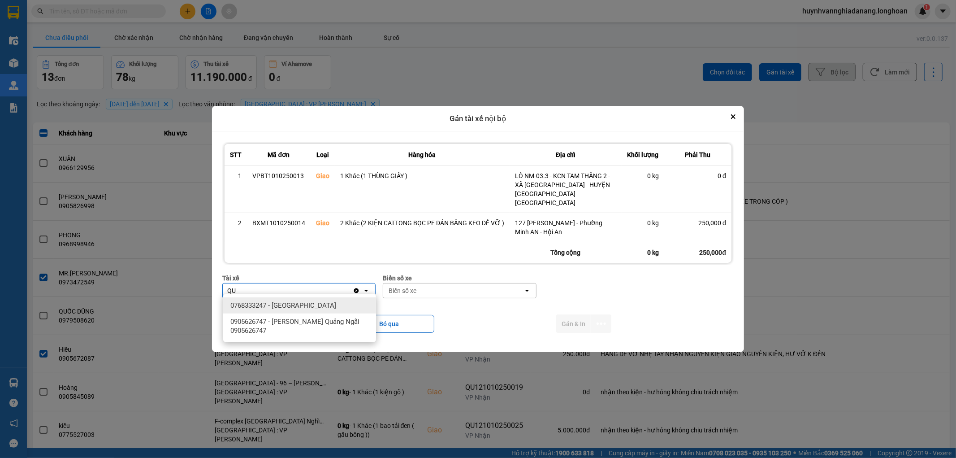
type input "QU"
click at [299, 302] on span "0768333247 - [GEOGRAPHIC_DATA]" at bounding box center [283, 305] width 106 height 9
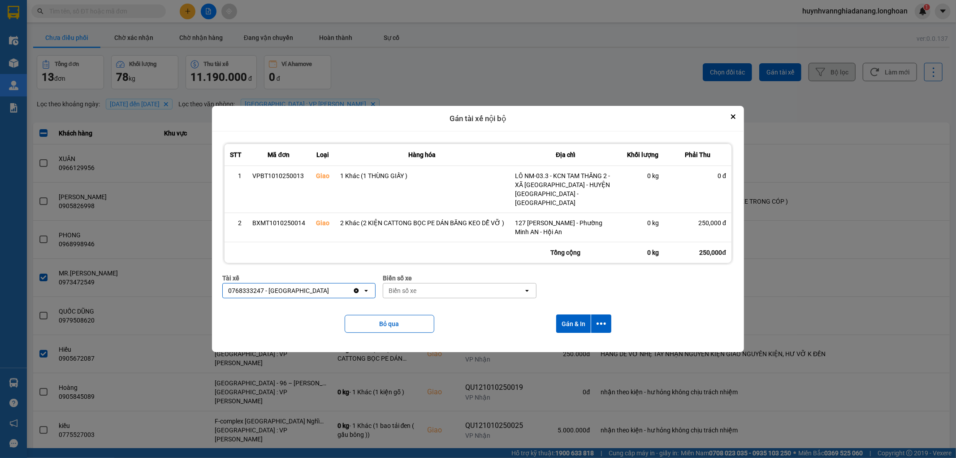
click at [421, 286] on div "Biển số xe" at bounding box center [453, 290] width 140 height 14
type input "8487"
drag, startPoint x: 481, startPoint y: 299, endPoint x: 534, endPoint y: 295, distance: 53.5
click at [485, 299] on div "29E-084.87" at bounding box center [459, 305] width 153 height 16
click at [599, 319] on icon "dialog" at bounding box center [601, 323] width 9 height 9
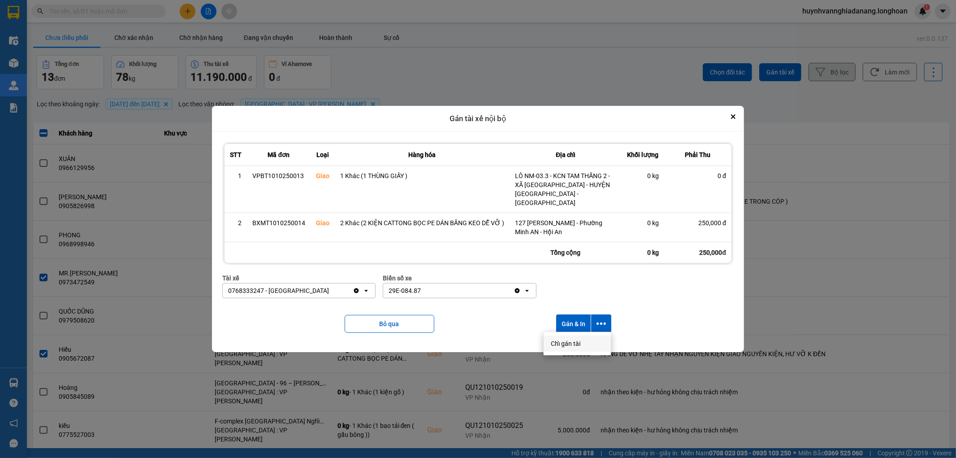
click at [578, 339] on span "Chỉ gán tài" at bounding box center [566, 343] width 30 height 9
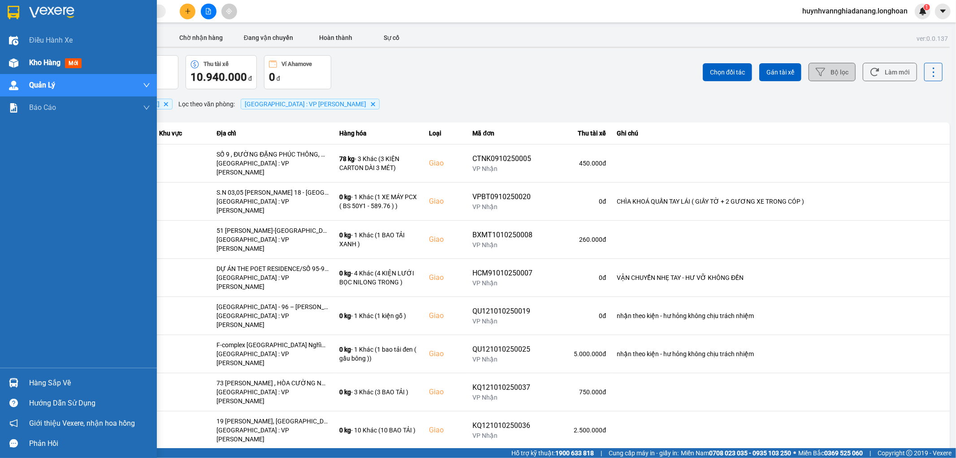
click at [29, 68] on div "Kho hàng mới" at bounding box center [57, 62] width 56 height 11
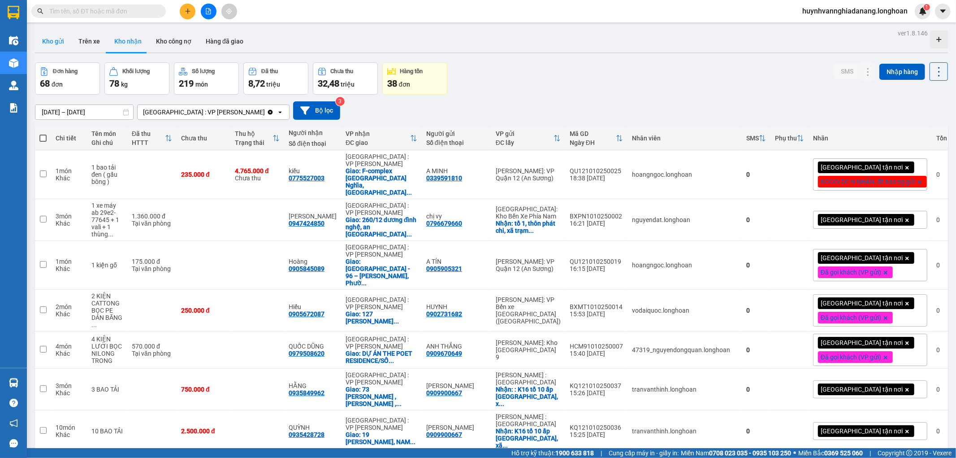
click at [56, 37] on button "Kho gửi" at bounding box center [53, 41] width 36 height 22
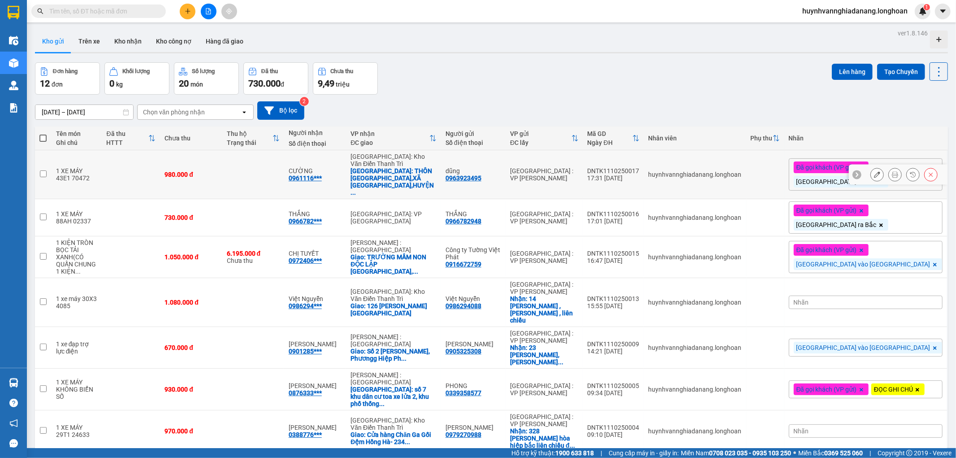
scroll to position [180, 0]
click at [109, 7] on input "text" at bounding box center [102, 11] width 106 height 10
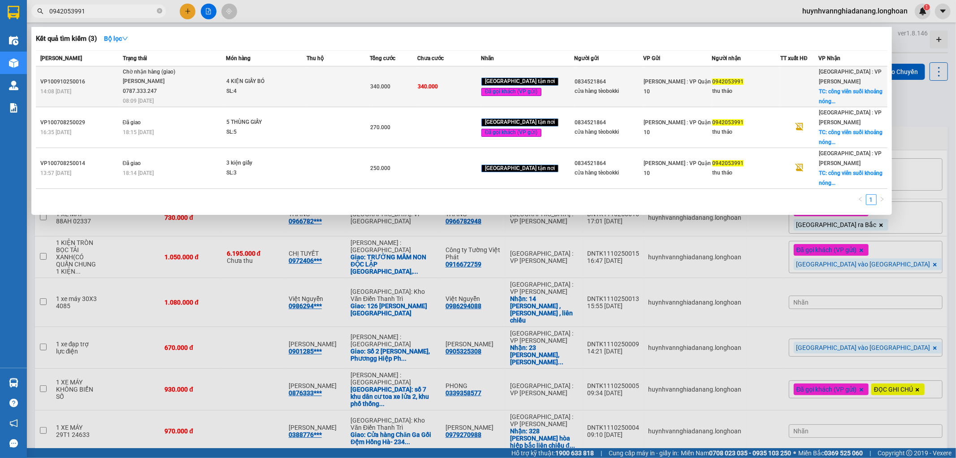
type input "0942053991"
click at [184, 87] on div "Phạm Thanh Tuấn 0787.333.247" at bounding box center [156, 86] width 67 height 19
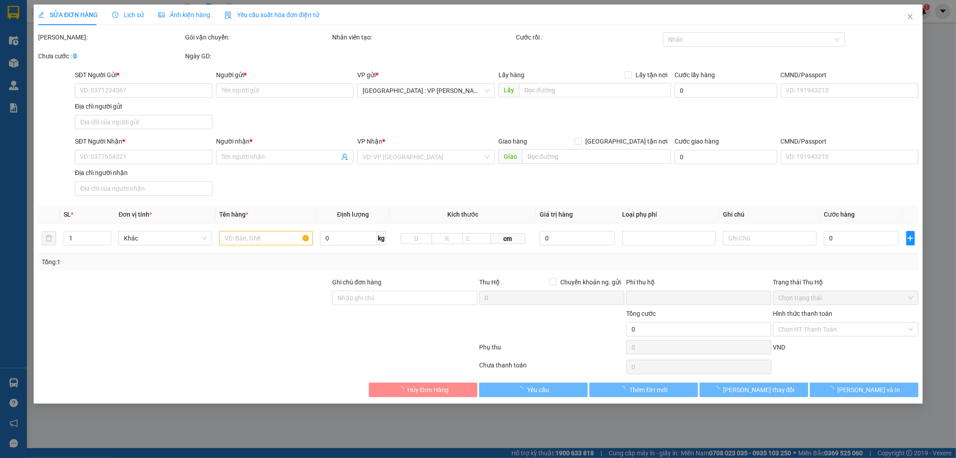
click at [130, 17] on span "Lịch sử" at bounding box center [128, 14] width 32 height 7
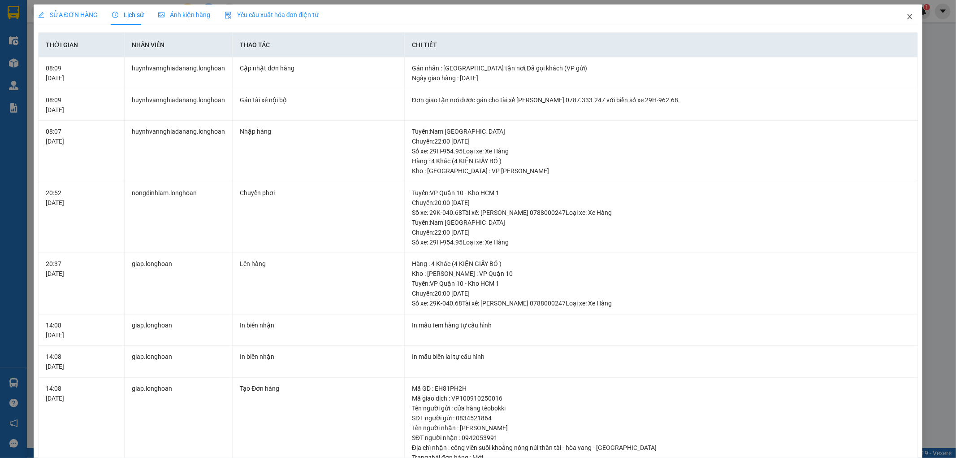
click at [907, 14] on icon "close" at bounding box center [910, 16] width 7 height 7
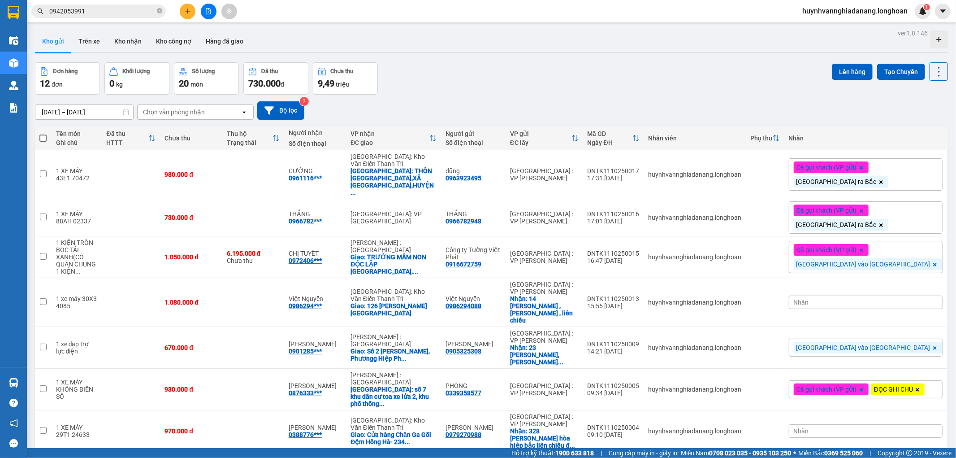
click at [106, 12] on input "0942053991" at bounding box center [102, 11] width 106 height 10
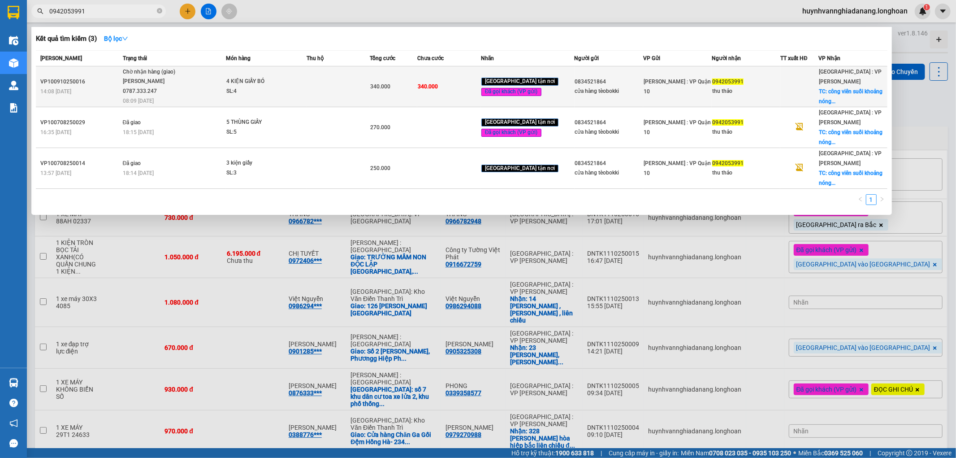
click at [277, 82] on div "4 KIỆN GIẤY BÓ" at bounding box center [259, 82] width 67 height 10
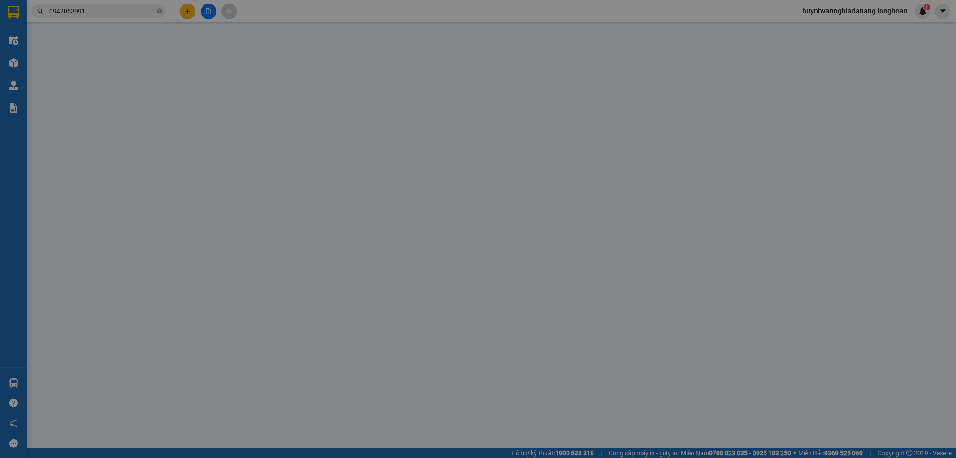
type input "0834521864"
type input "cửa hàng tèobokki"
type input "0942053991"
type input "thu thảo"
checkbox input "true"
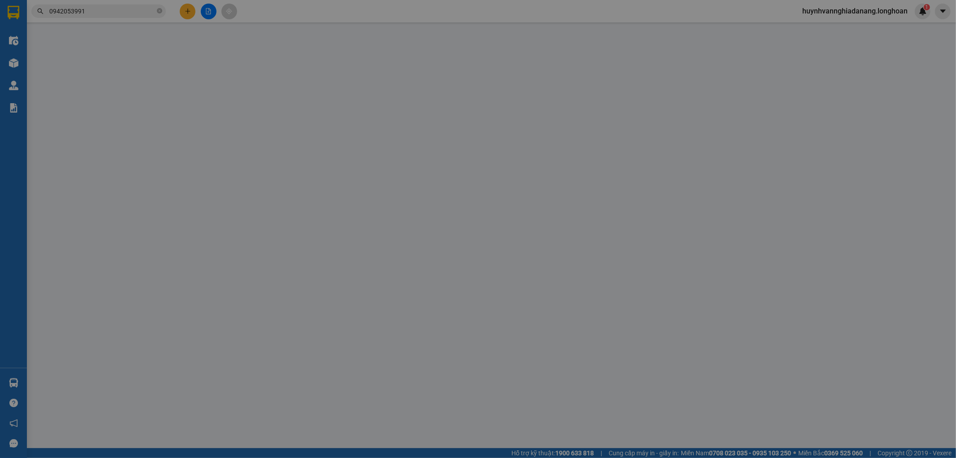
type input "công viên suối khoảng nóng núi thần tài - hòa vang - đà nẵng"
type input "hàng k bao bể vỡ hư hỏng"
type input "0"
type input "340.000"
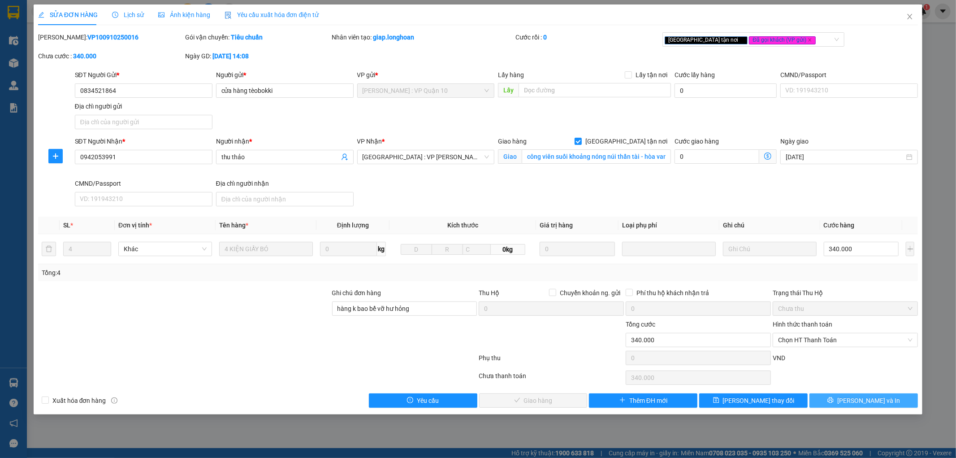
click at [862, 396] on span "Lưu và In" at bounding box center [869, 400] width 63 height 10
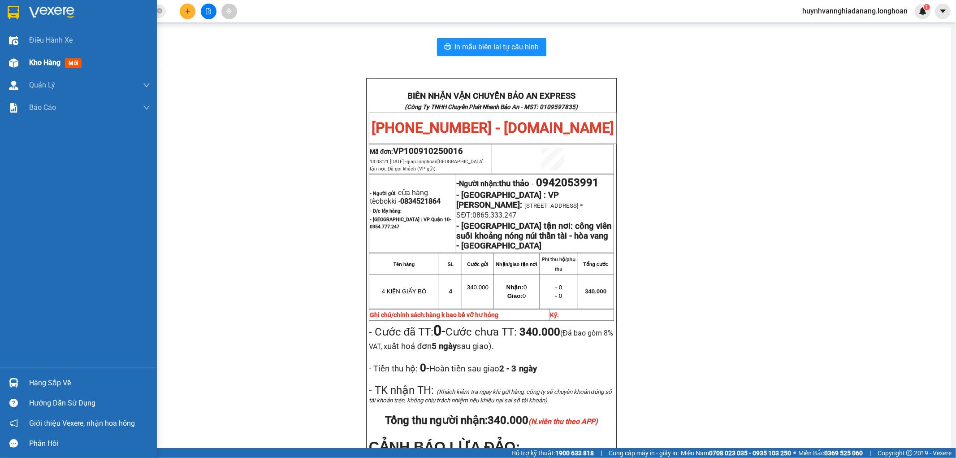
click at [35, 68] on div "Kho hàng mới" at bounding box center [57, 62] width 56 height 11
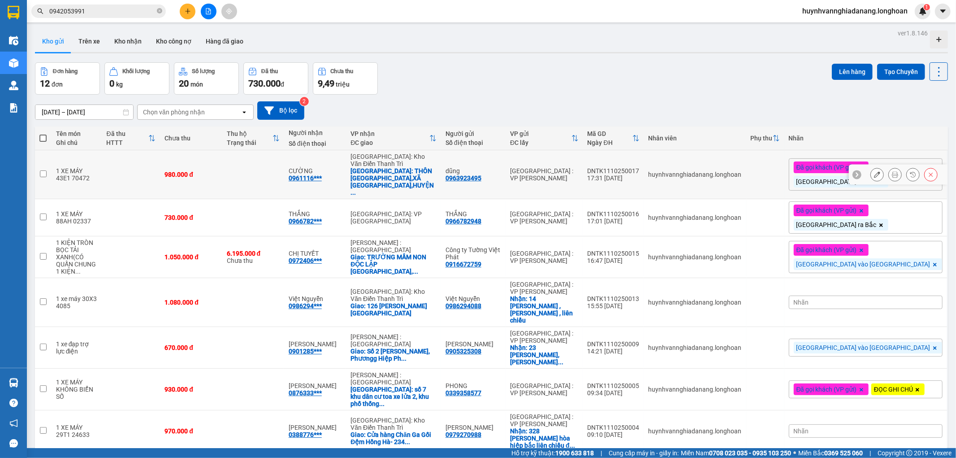
click at [892, 171] on icon at bounding box center [895, 174] width 6 height 6
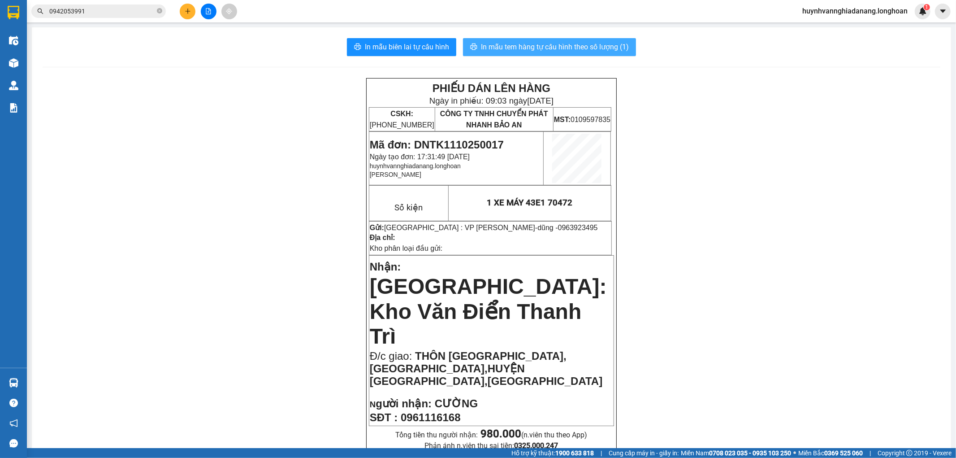
click at [583, 49] on span "In mẫu tem hàng tự cấu hình theo số lượng (1)" at bounding box center [555, 46] width 148 height 11
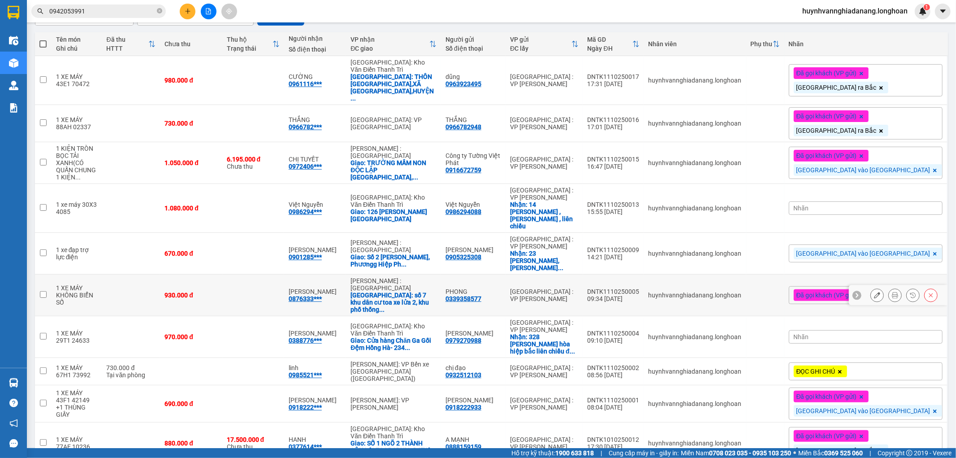
scroll to position [180, 0]
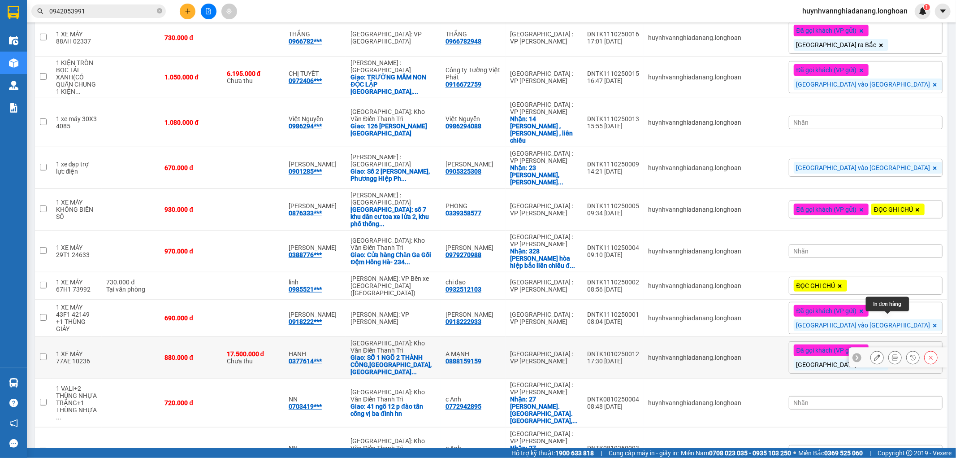
click at [892, 354] on icon at bounding box center [895, 357] width 6 height 6
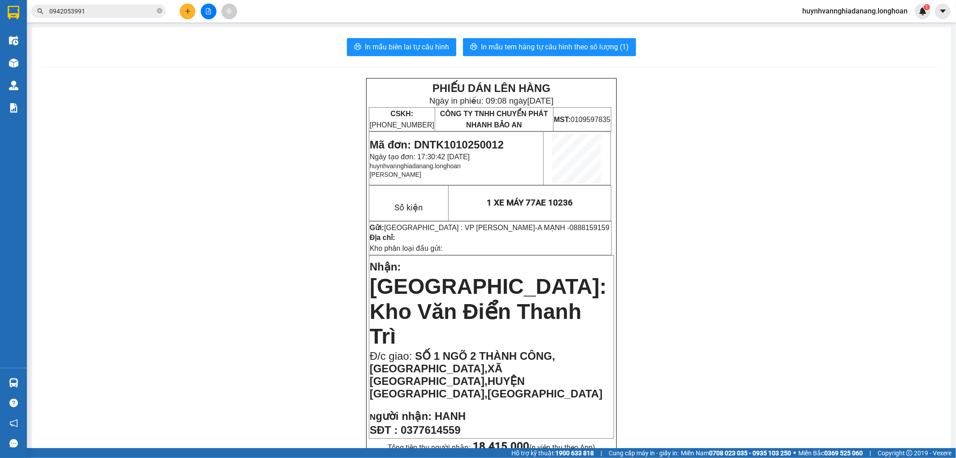
click at [605, 48] on span "In mẫu tem hàng tự cấu hình theo số lượng (1)" at bounding box center [555, 46] width 148 height 11
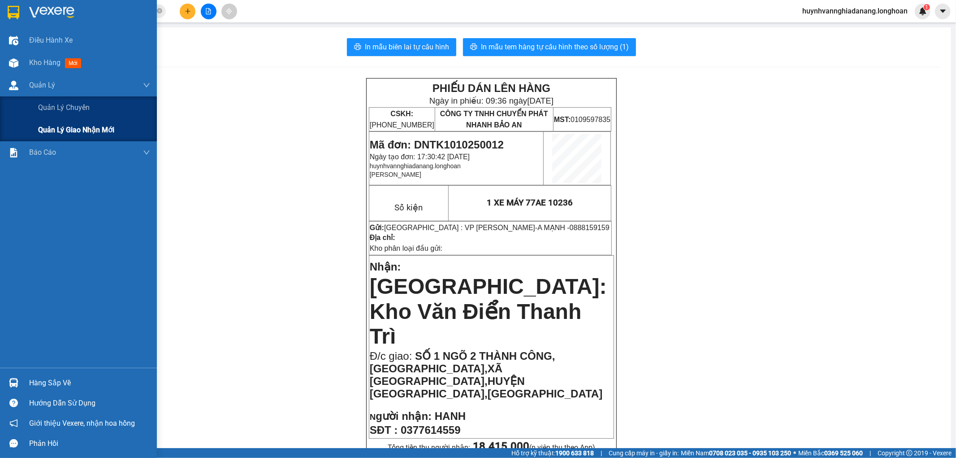
click at [83, 132] on span "Quản lý giao nhận mới" at bounding box center [76, 129] width 76 height 11
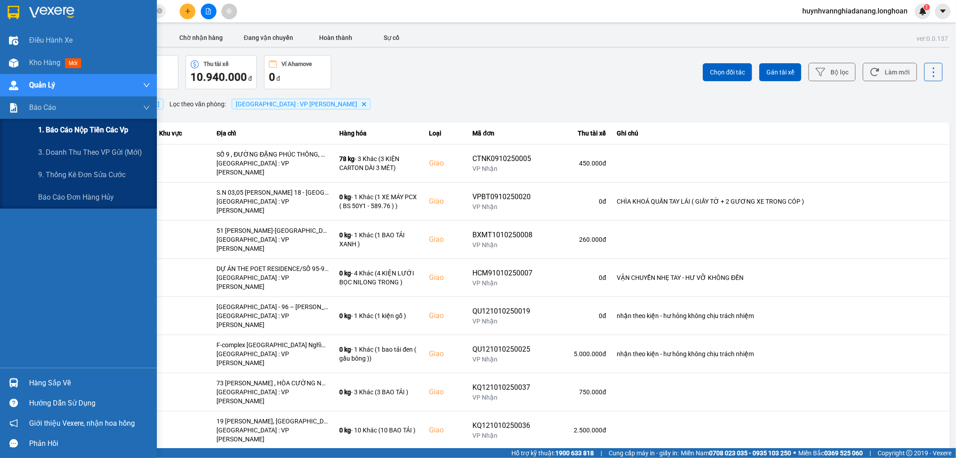
click at [81, 131] on span "1. Báo cáo nộp tiền các vp" at bounding box center [83, 129] width 90 height 11
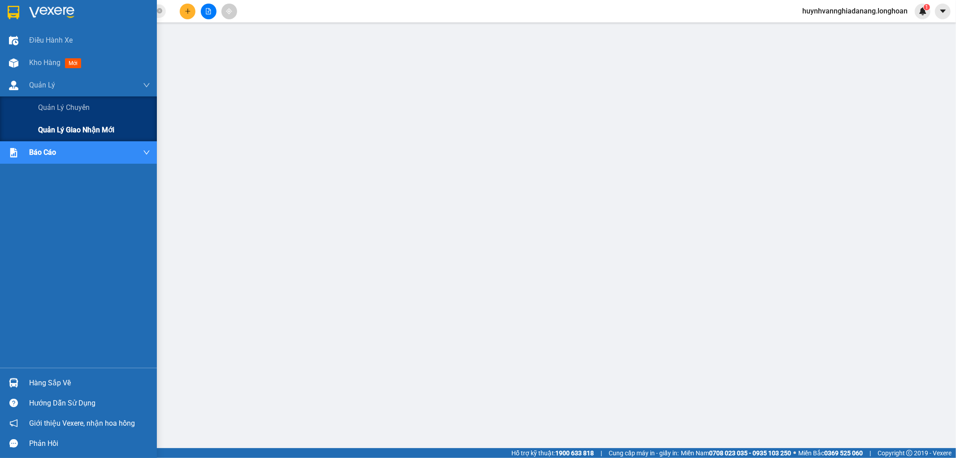
click at [69, 127] on span "Quản lý giao nhận mới" at bounding box center [76, 129] width 76 height 11
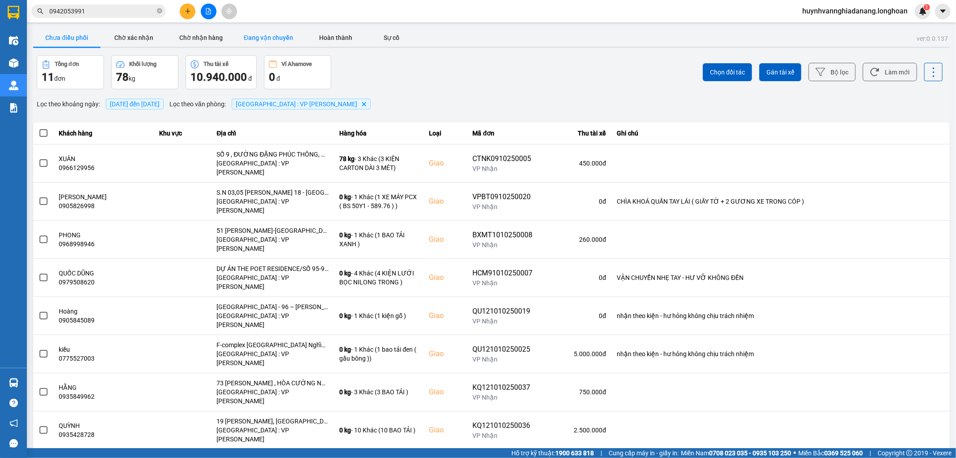
click at [275, 34] on button "Đang vận chuyển" at bounding box center [268, 38] width 67 height 18
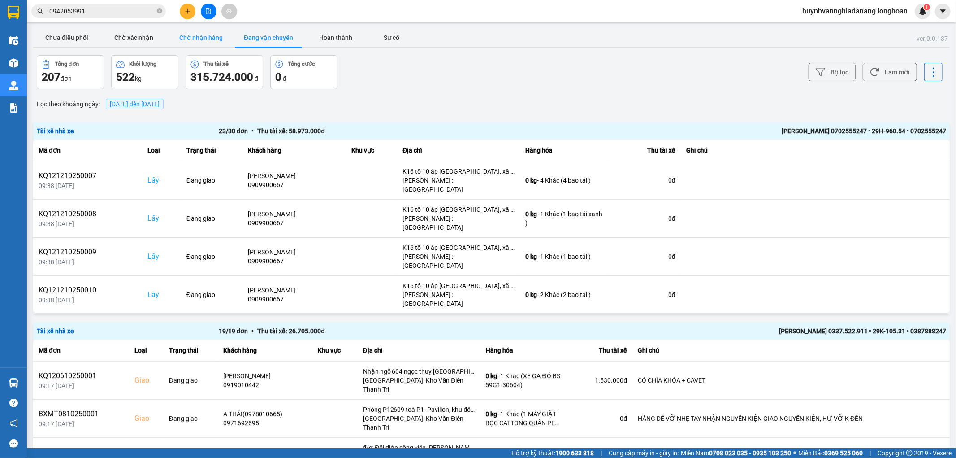
click at [212, 33] on button "Chờ nhận hàng" at bounding box center [201, 38] width 67 height 18
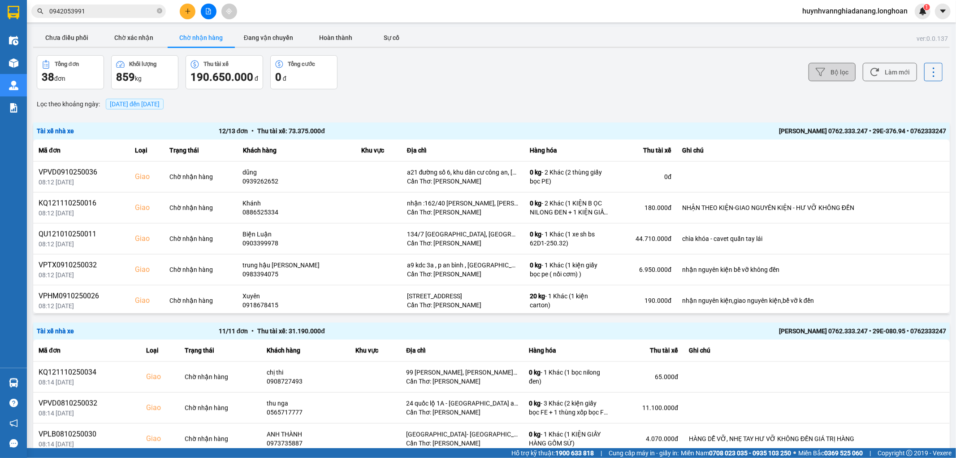
click at [816, 75] on icon at bounding box center [820, 71] width 9 height 9
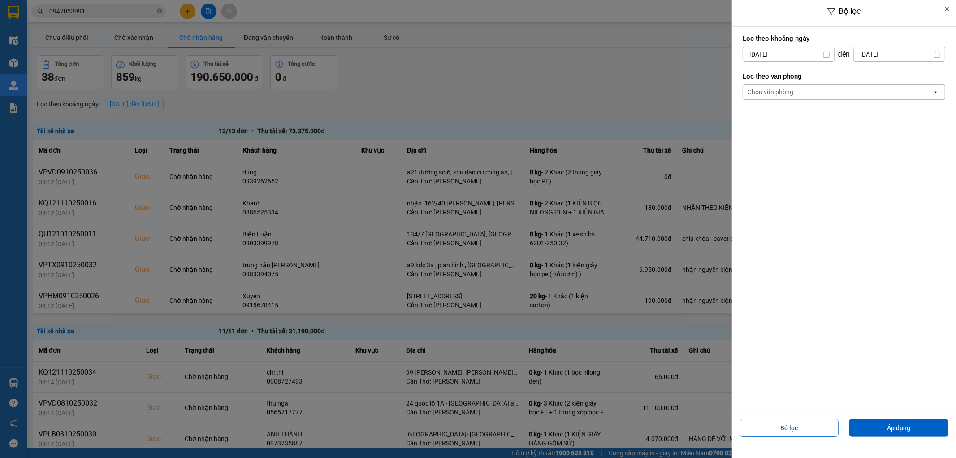
click at [795, 51] on input "[DATE]" at bounding box center [788, 54] width 91 height 14
click at [782, 118] on div "1" at bounding box center [784, 119] width 13 height 11
type input "[DATE]"
click at [810, 90] on div "Chọn văn phòng" at bounding box center [837, 92] width 189 height 14
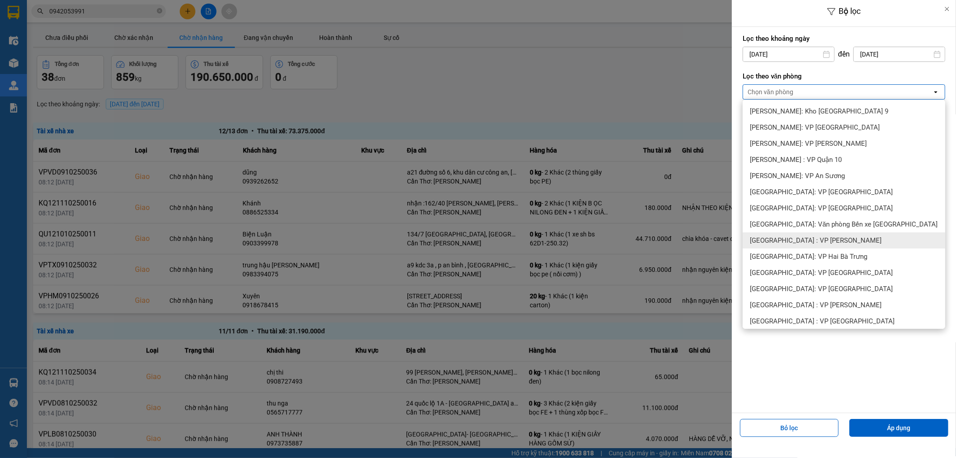
click at [782, 240] on span "[GEOGRAPHIC_DATA] : VP [PERSON_NAME]" at bounding box center [816, 240] width 132 height 9
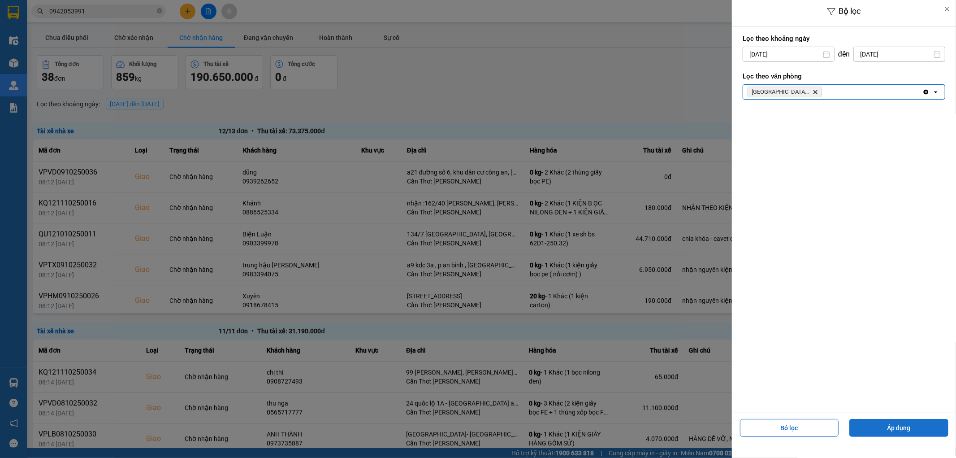
click at [864, 429] on button "Áp dụng" at bounding box center [899, 428] width 99 height 18
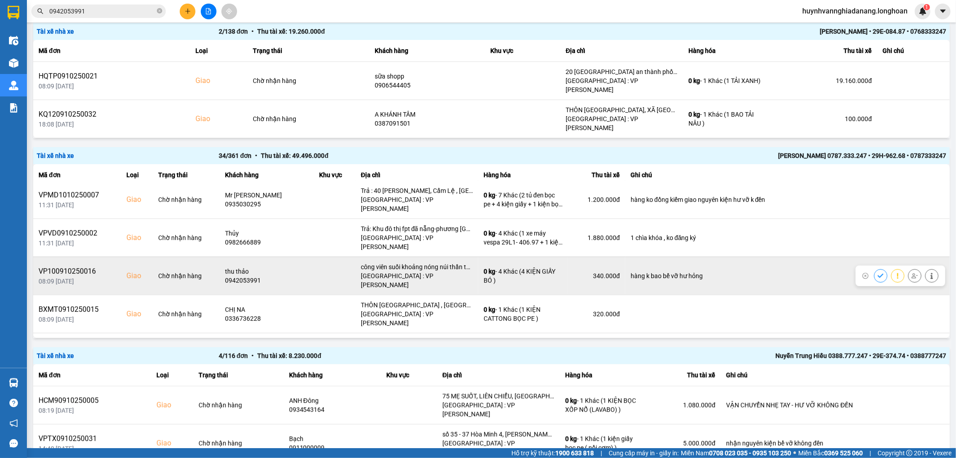
scroll to position [398, 0]
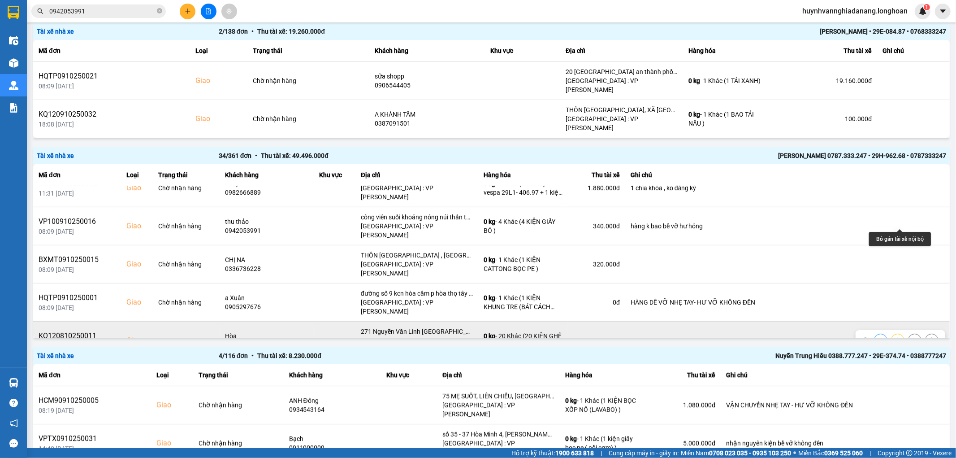
click at [912, 337] on icon at bounding box center [915, 340] width 6 height 6
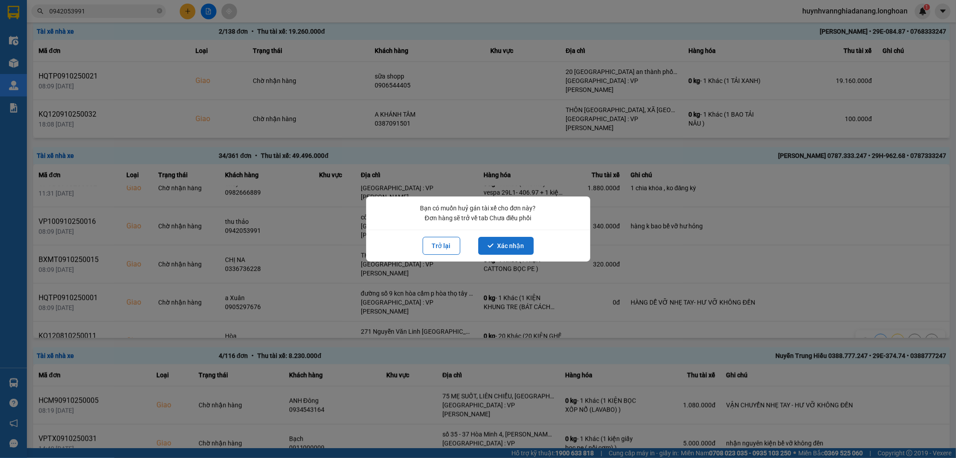
click at [501, 246] on button "Xác nhận" at bounding box center [506, 246] width 56 height 18
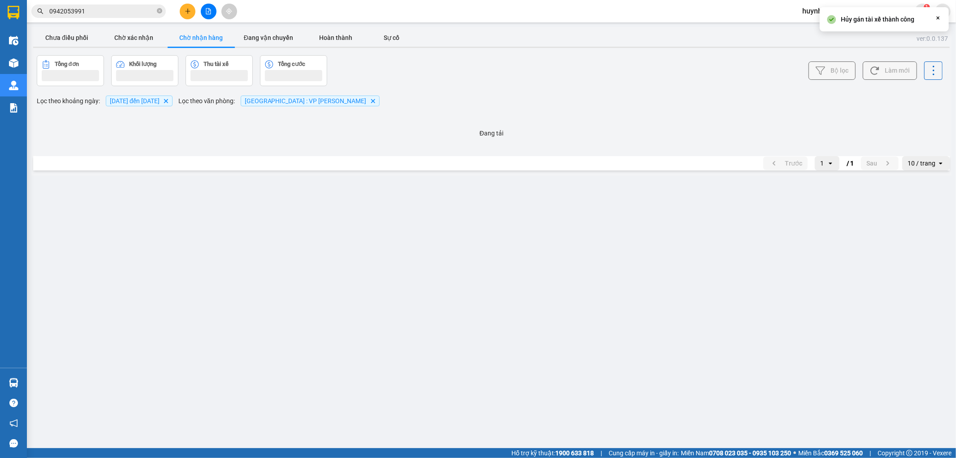
scroll to position [0, 0]
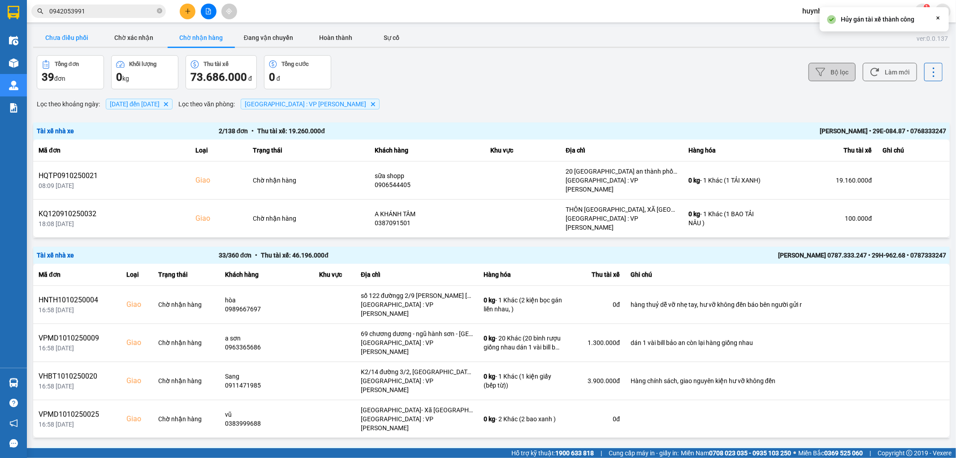
click at [66, 36] on button "Chưa điều phối" at bounding box center [66, 38] width 67 height 18
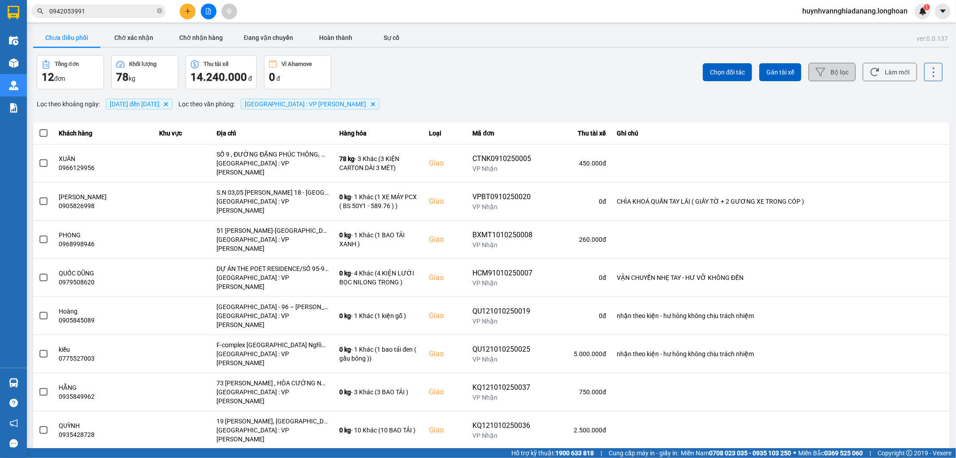
click at [822, 73] on button "Bộ lọc" at bounding box center [832, 72] width 47 height 18
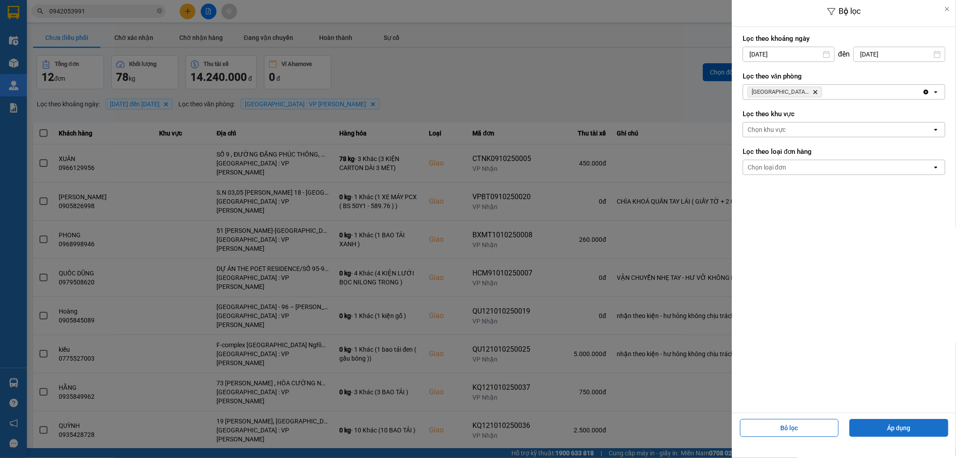
click at [886, 423] on button "Áp dụng" at bounding box center [899, 428] width 99 height 18
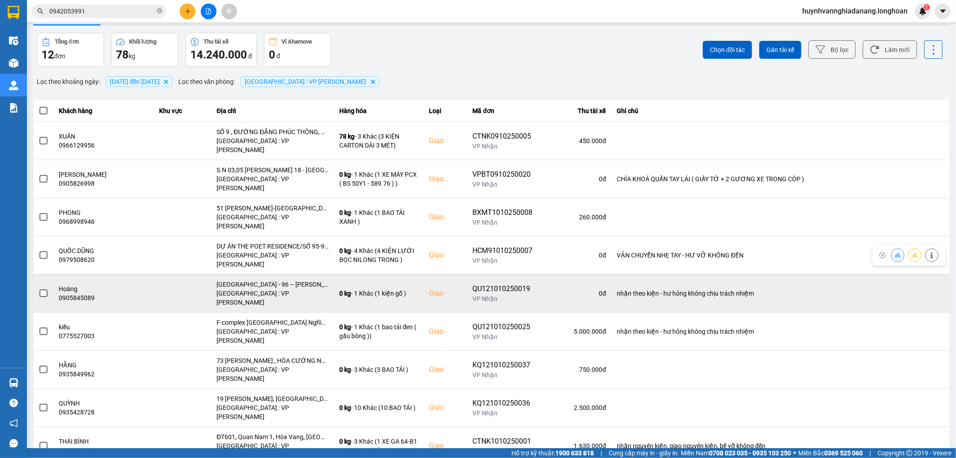
scroll to position [27, 0]
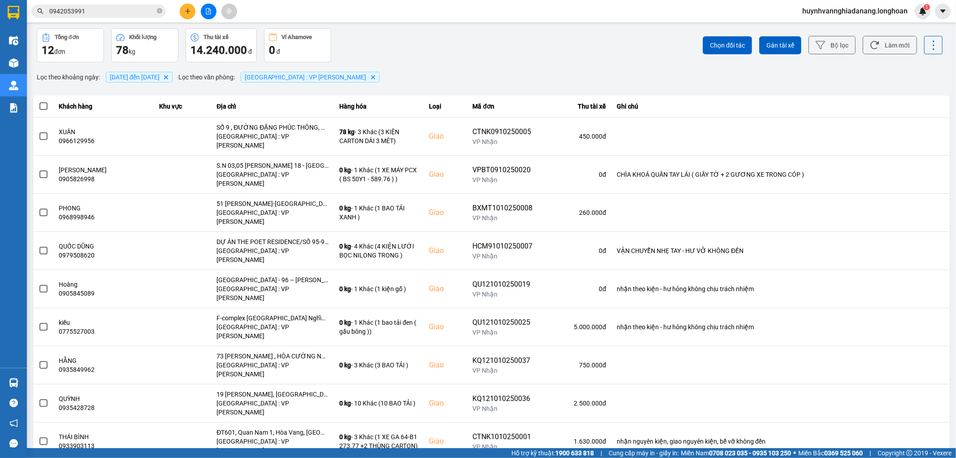
click at [909, 413] on div "100 / trang" at bounding box center [919, 415] width 33 height 9
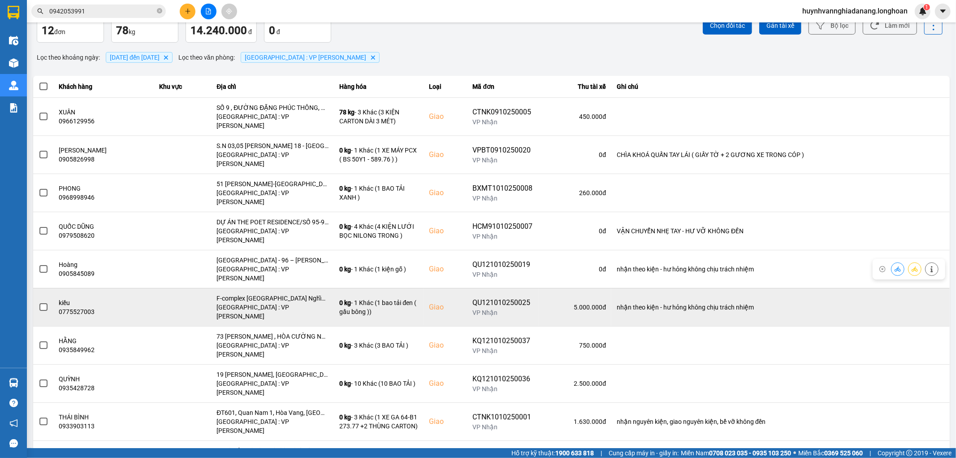
scroll to position [89, 0]
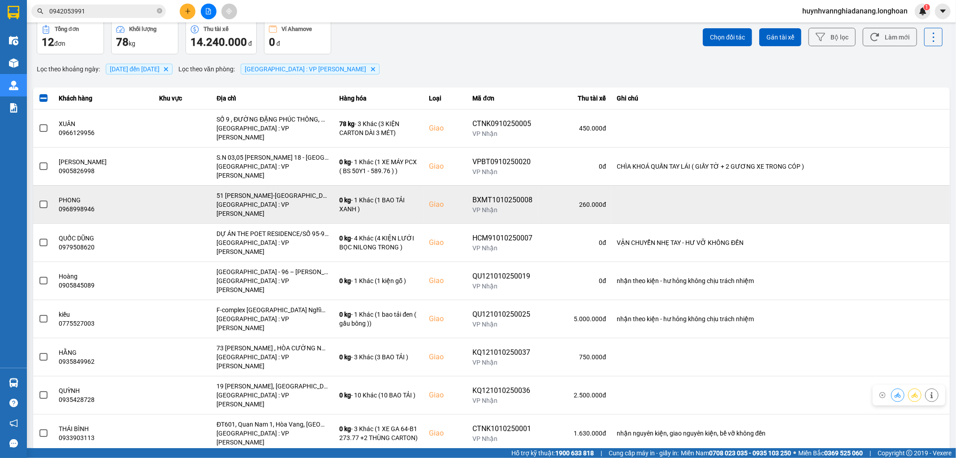
scroll to position [0, 0]
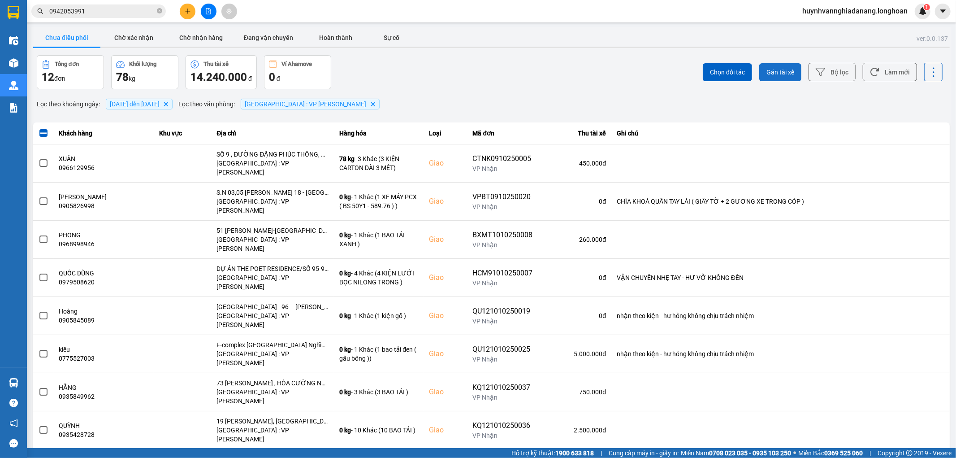
click at [782, 69] on span "Gán tài xế" at bounding box center [781, 72] width 28 height 9
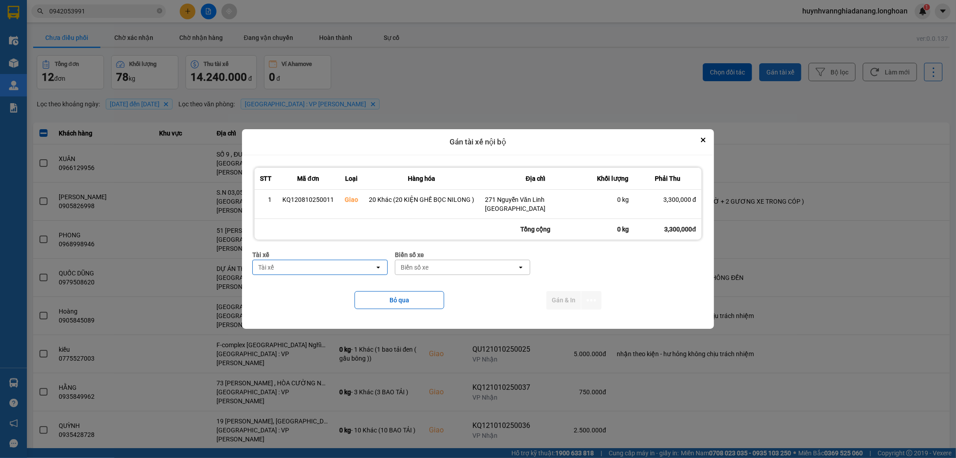
type input "T"
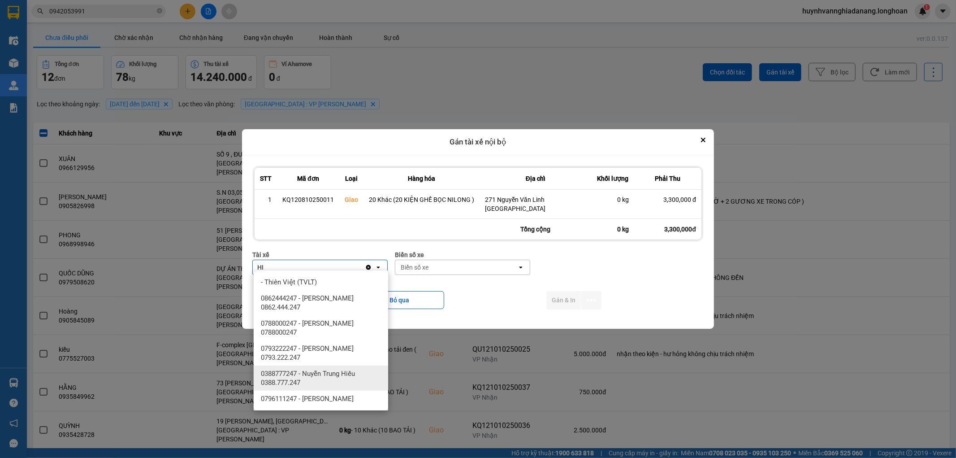
type input "HI"
click at [314, 369] on span "0388777247 - Nuyễn Trung Hiếu 0388.777.247" at bounding box center [323, 378] width 124 height 18
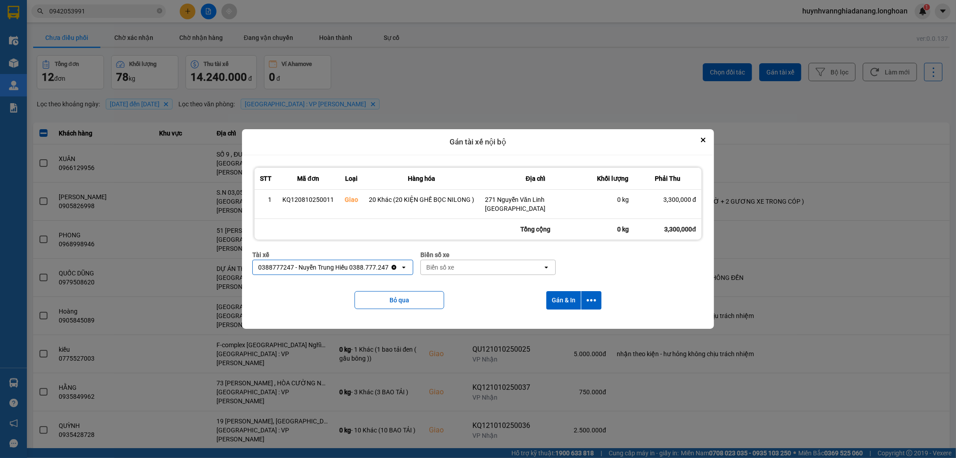
click at [443, 265] on div "Biển số xe" at bounding box center [440, 267] width 28 height 9
type input "7474"
click at [476, 288] on div "29E-374.74" at bounding box center [488, 282] width 135 height 16
drag, startPoint x: 588, startPoint y: 294, endPoint x: 586, endPoint y: 298, distance: 4.7
click at [588, 296] on icon "dialog" at bounding box center [591, 299] width 9 height 9
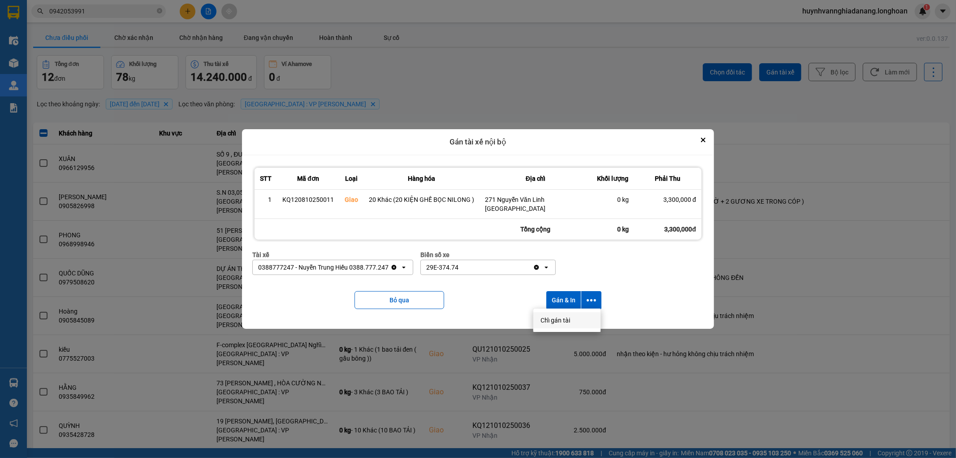
click at [576, 321] on div "Chỉ gán tài" at bounding box center [567, 320] width 53 height 9
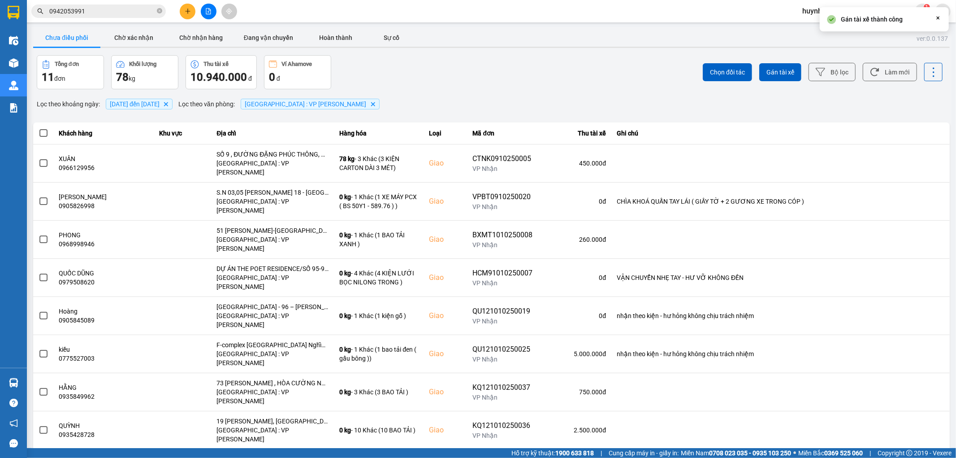
click at [43, 133] on span at bounding box center [43, 133] width 8 height 8
click at [39, 128] on input "checkbox" at bounding box center [39, 128] width 0 height 0
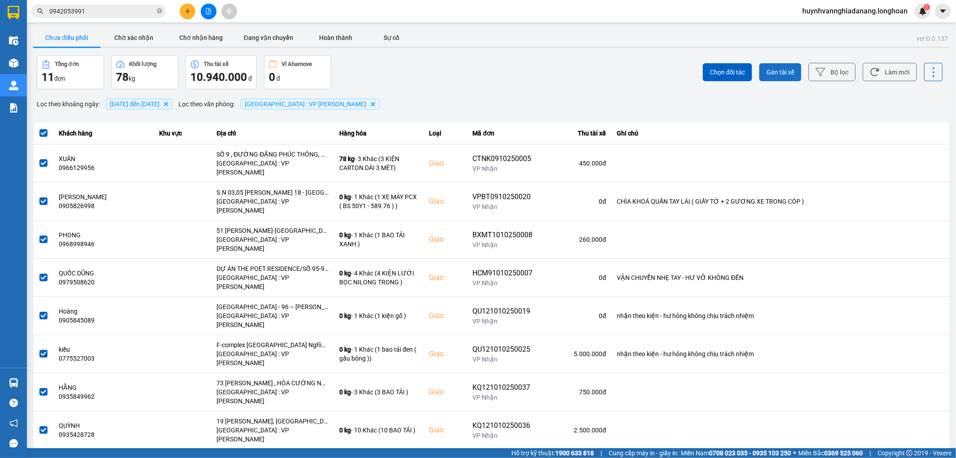
click at [768, 69] on span "Gán tài xế" at bounding box center [781, 72] width 28 height 9
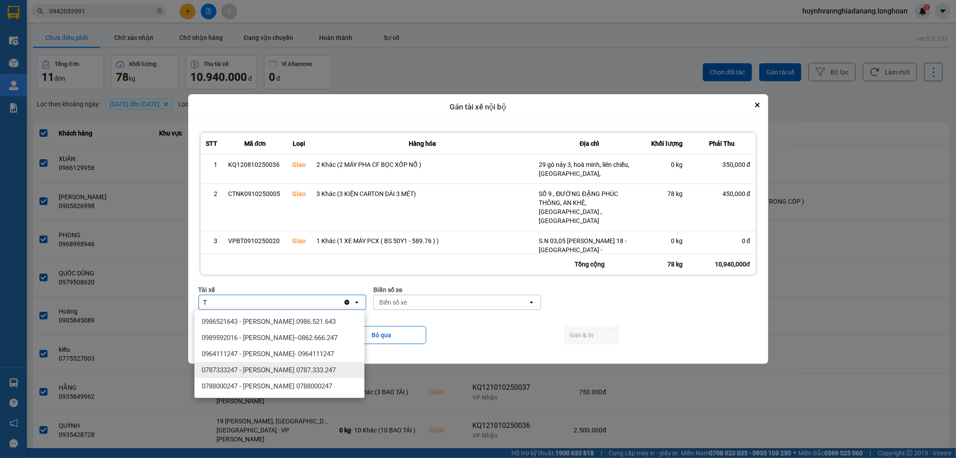
type input "T"
click at [274, 365] on span "0787333247 - Phạm Thanh Tuấn 0787.333.247" at bounding box center [269, 369] width 134 height 9
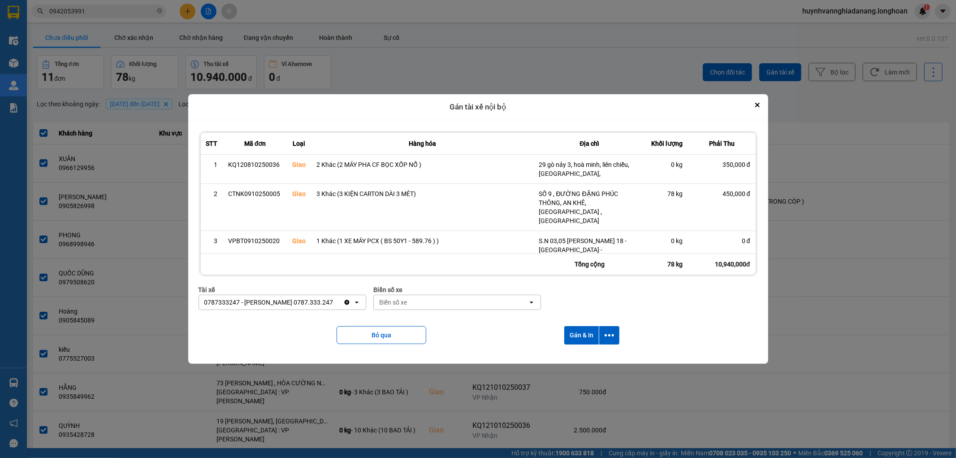
click at [388, 307] on div "Biển số xe" at bounding box center [451, 302] width 154 height 14
type input "6268"
drag, startPoint x: 444, startPoint y: 320, endPoint x: 503, endPoint y: 322, distance: 59.2
click at [450, 320] on div "29H-962.68" at bounding box center [457, 321] width 170 height 16
drag, startPoint x: 614, startPoint y: 336, endPoint x: 608, endPoint y: 338, distance: 6.1
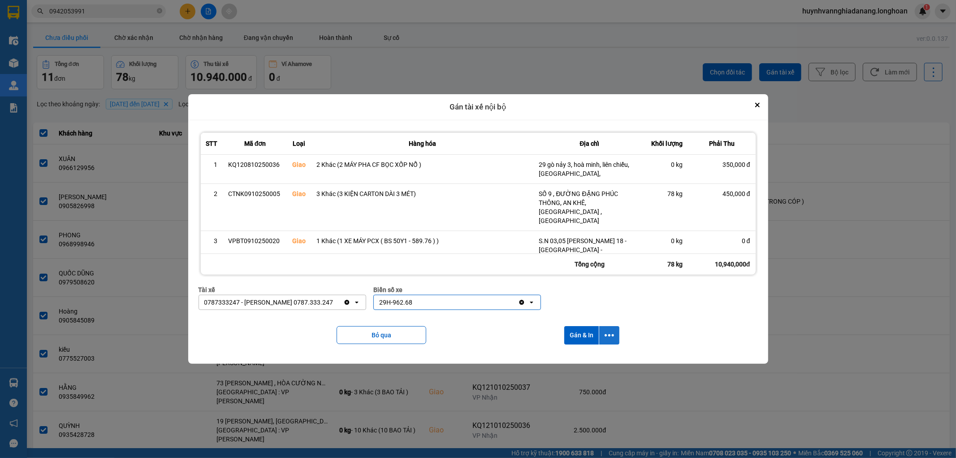
click at [611, 337] on icon "dialog" at bounding box center [609, 334] width 9 height 9
click at [595, 358] on div "Chỉ gán tài" at bounding box center [586, 359] width 53 height 9
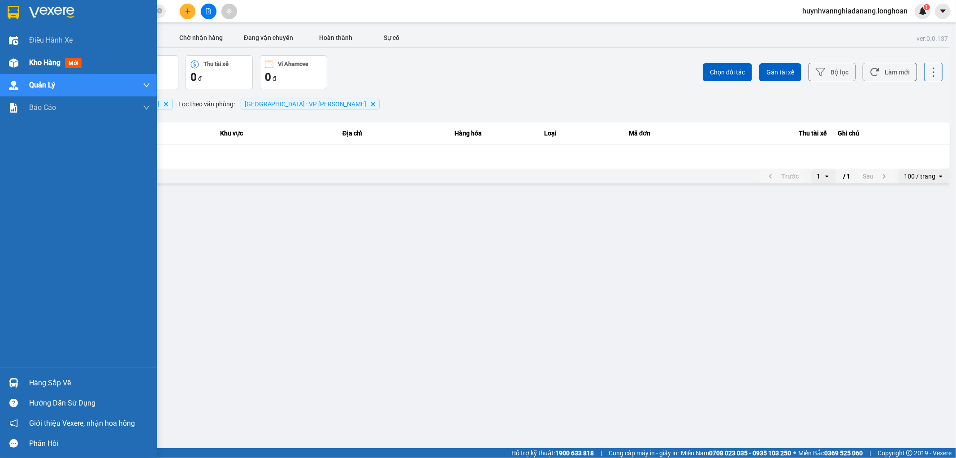
click at [30, 64] on div "Kho hàng mới" at bounding box center [78, 63] width 157 height 22
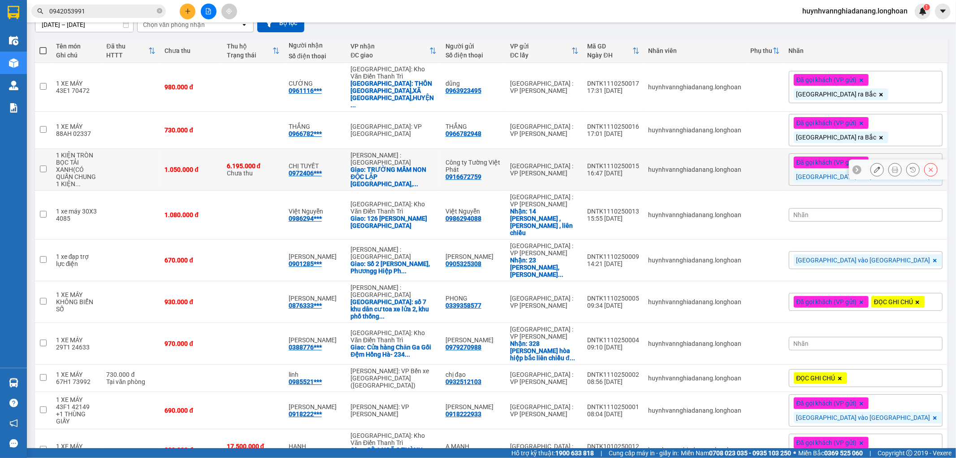
scroll to position [180, 0]
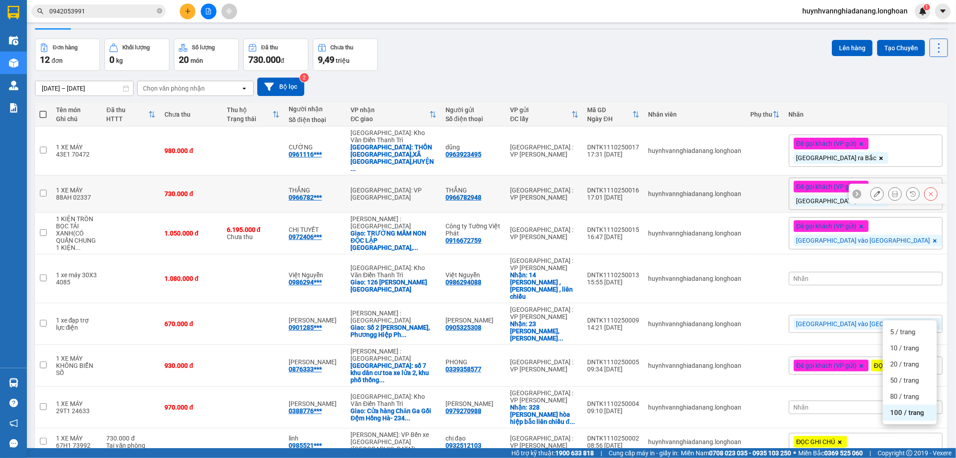
scroll to position [0, 0]
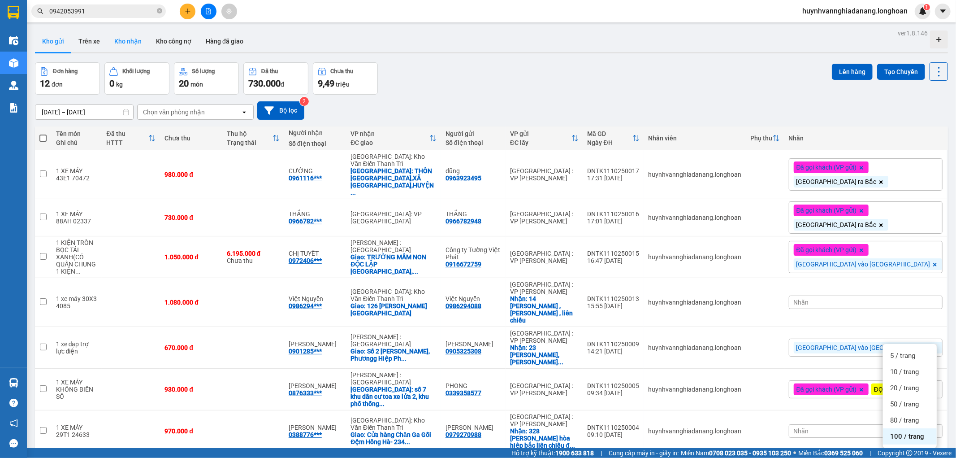
click at [90, 39] on button "Trên xe" at bounding box center [89, 41] width 36 height 22
